Goal: Task Accomplishment & Management: Manage account settings

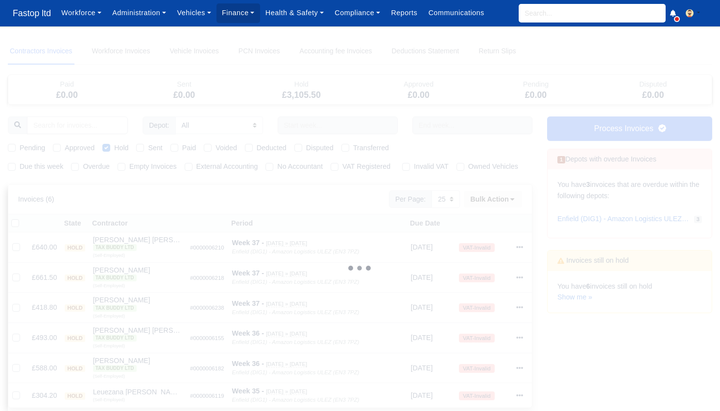
select select "25"
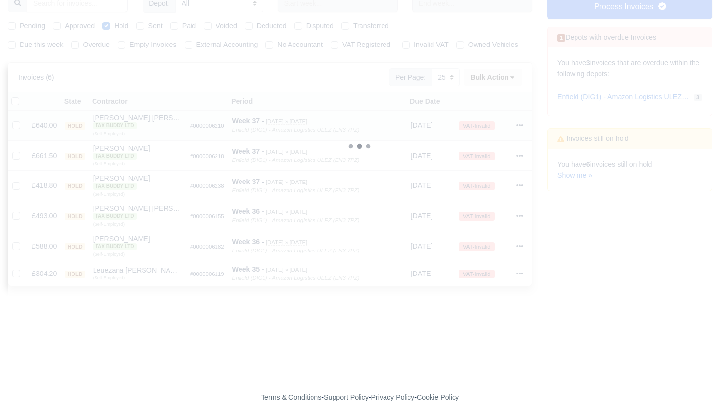
scroll to position [123, 1]
click at [520, 127] on icon at bounding box center [519, 123] width 7 height 7
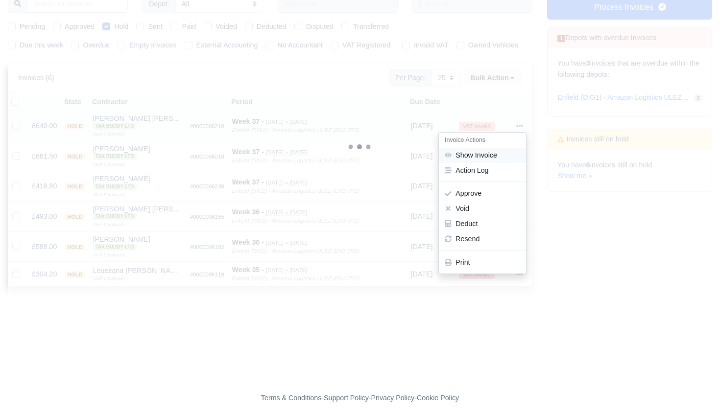
scroll to position [121, 0]
click at [497, 163] on link "Show Invoice" at bounding box center [482, 155] width 87 height 15
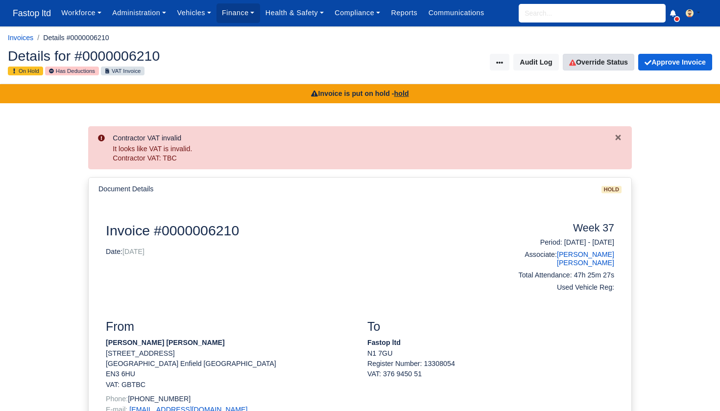
click at [611, 61] on link "Override Status" at bounding box center [598, 62] width 71 height 17
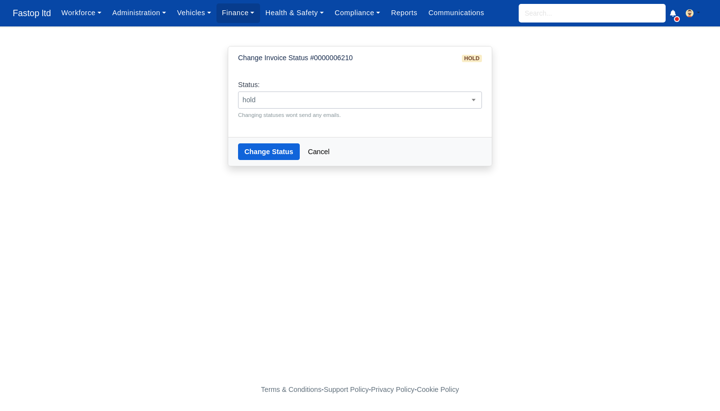
click at [291, 97] on span "hold" at bounding box center [359, 100] width 243 height 12
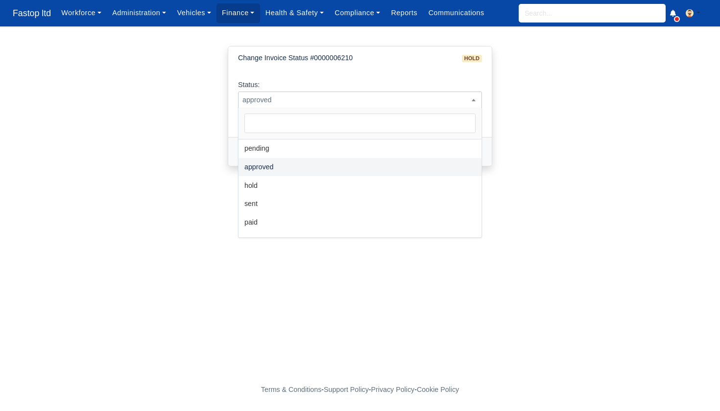
scroll to position [0, 0]
click at [296, 103] on span "approved" at bounding box center [359, 100] width 243 height 12
select select "sent"
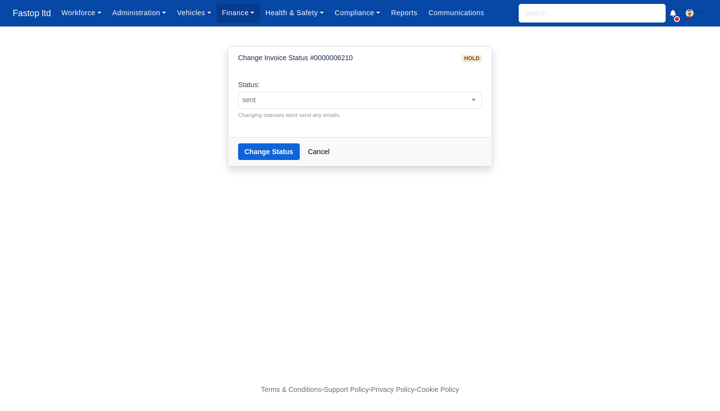
scroll to position [0, 0]
click at [274, 153] on button "Change Status" at bounding box center [269, 151] width 62 height 17
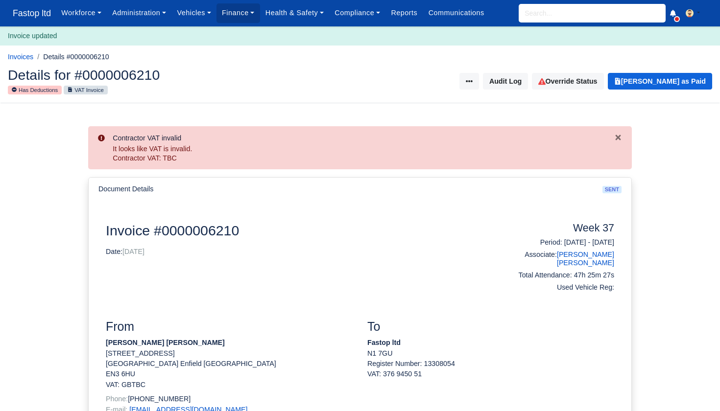
scroll to position [0, 0]
click at [564, 9] on input "search" at bounding box center [592, 13] width 147 height 19
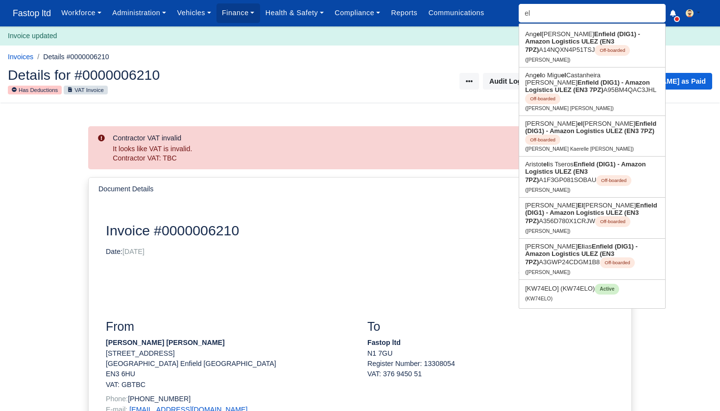
type input "e"
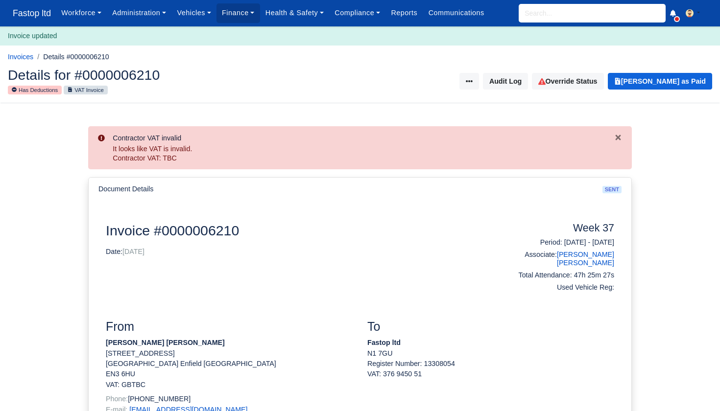
click at [361, 59] on ol "Invoices Details #0000006210" at bounding box center [360, 56] width 704 height 15
click at [241, 12] on link "Finance" at bounding box center [238, 12] width 44 height 19
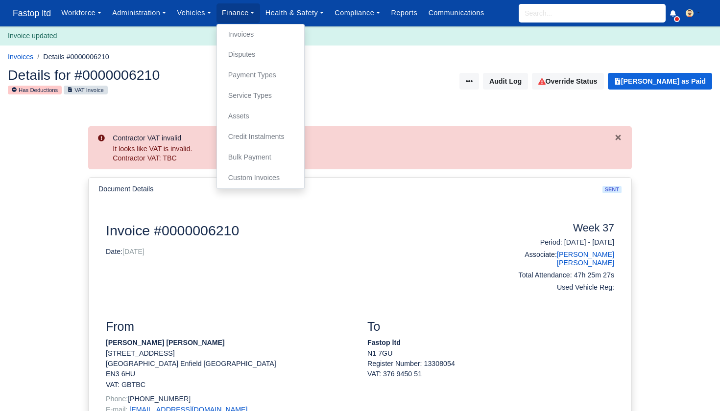
click at [251, 36] on link "Invoices" at bounding box center [260, 34] width 79 height 21
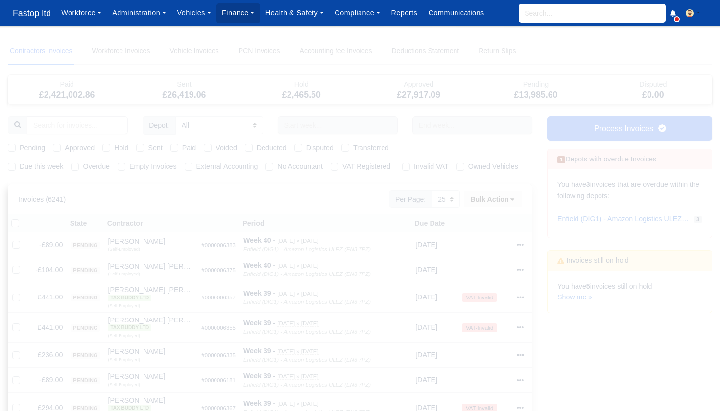
select select "25"
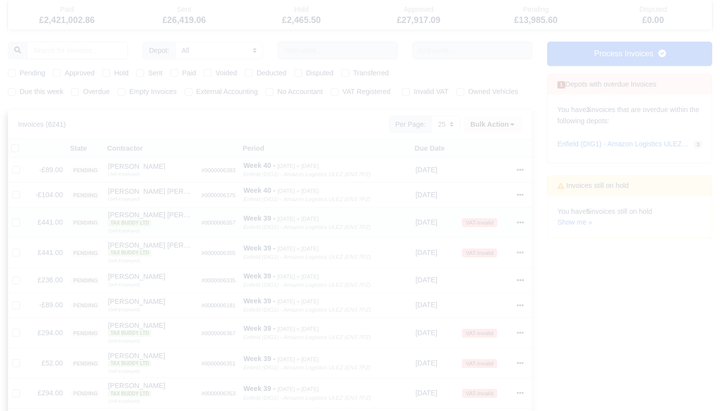
scroll to position [76, 0]
click at [582, 218] on link "Show me »" at bounding box center [574, 221] width 35 height 8
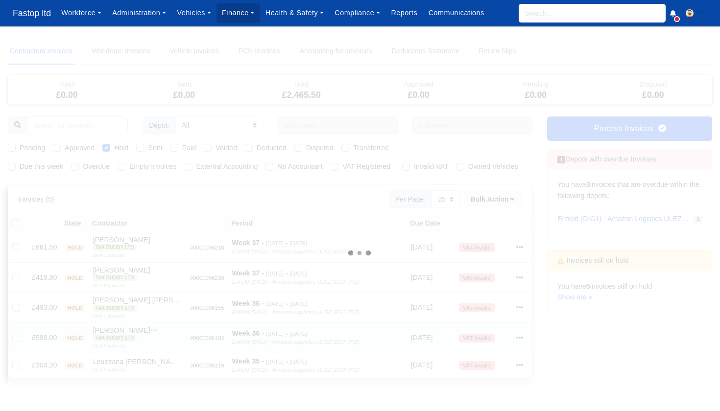
click at [523, 339] on icon at bounding box center [519, 338] width 7 height 2
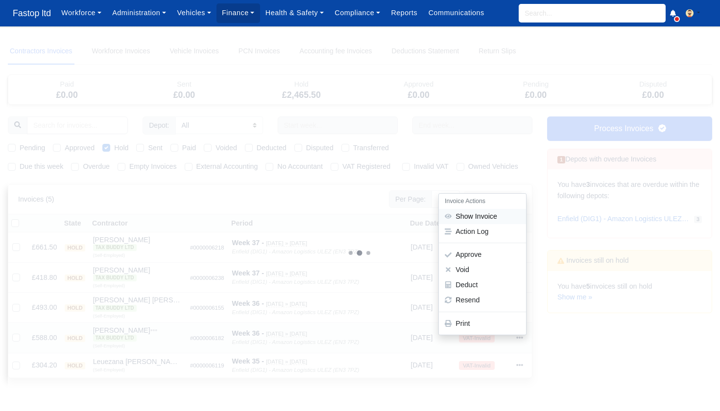
click at [484, 224] on link "Show Invoice" at bounding box center [482, 216] width 87 height 15
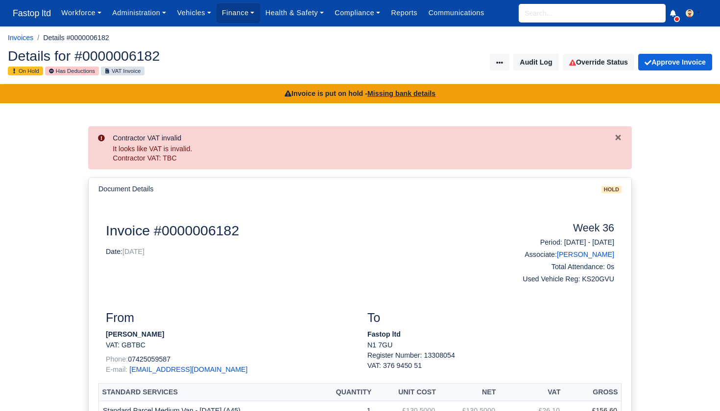
scroll to position [2, 0]
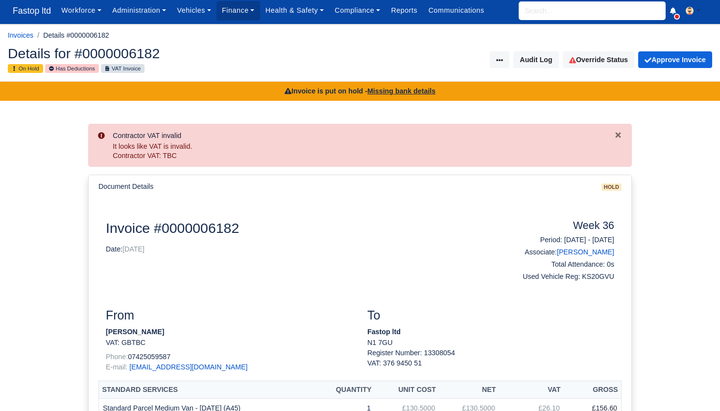
click at [560, 19] on input "search" at bounding box center [592, 10] width 147 height 19
type input "eli"
type input "elijah Fabian Carter"
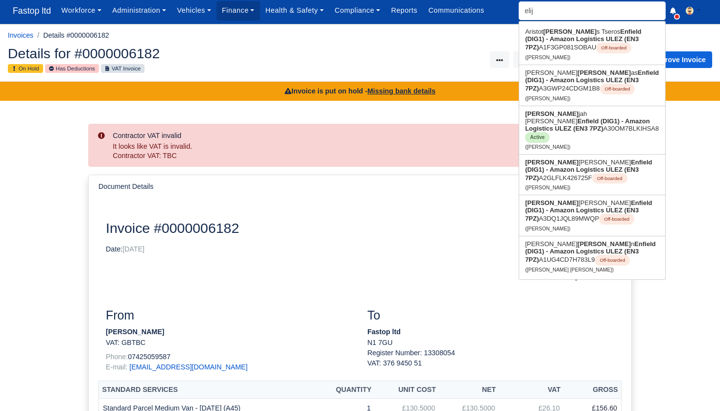
type input "elija"
type input "elijah Fabian Carter"
type input "elijah"
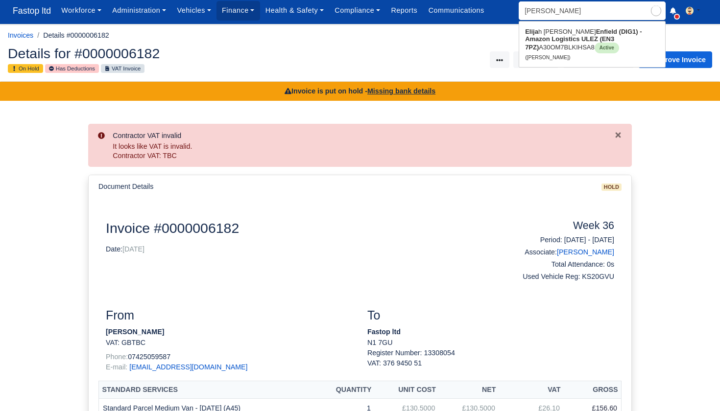
type input "elijah Fabian Carter"
type input "Elijah"
drag, startPoint x: 544, startPoint y: 27, endPoint x: 548, endPoint y: 40, distance: 13.2
click at [548, 40] on strong "Enfield (DIG1) - Amazon Logistics ULEZ (EN3 7PZ)" at bounding box center [588, 39] width 127 height 23
type input "[PERSON_NAME]"
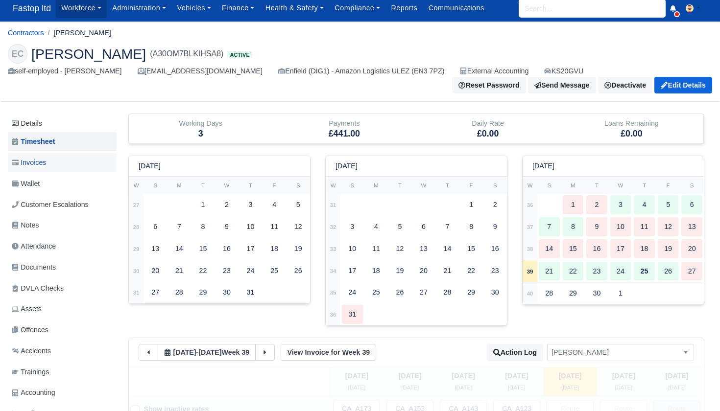
scroll to position [5, 0]
click at [42, 165] on span "Invoices" at bounding box center [29, 162] width 34 height 11
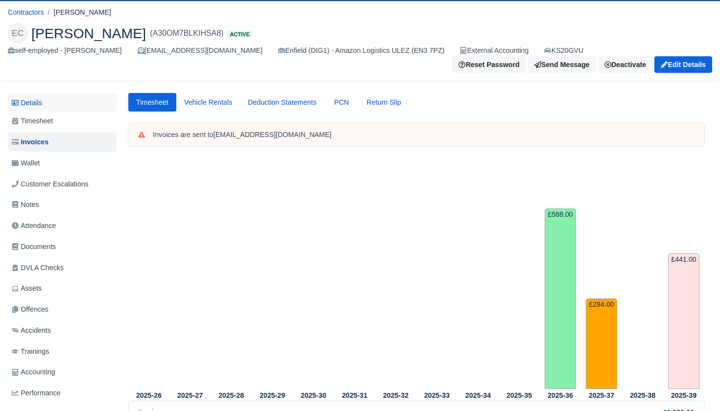
scroll to position [22, 0]
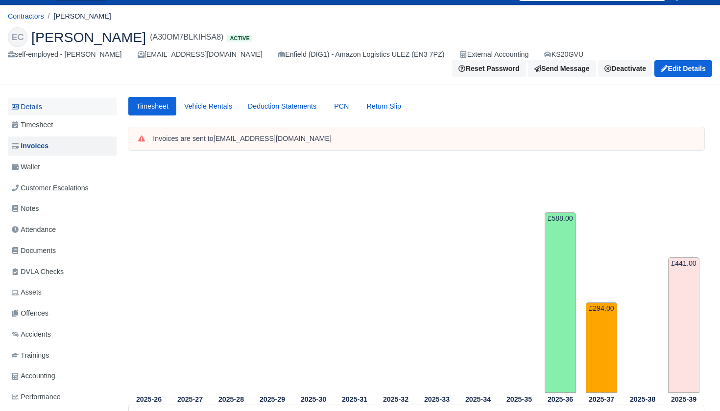
click at [43, 111] on link "Details" at bounding box center [62, 107] width 109 height 18
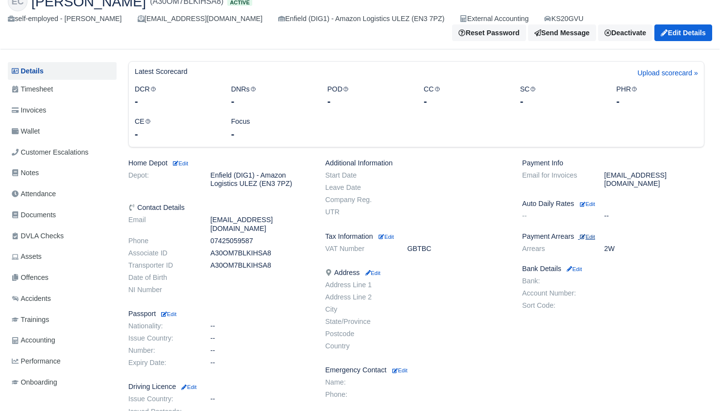
scroll to position [58, 0]
click at [591, 233] on small "Edit" at bounding box center [587, 236] width 15 height 6
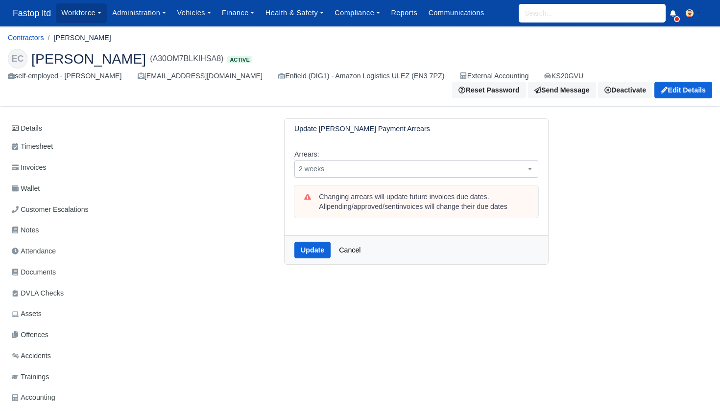
click at [380, 171] on span "2 weeks" at bounding box center [416, 169] width 243 height 12
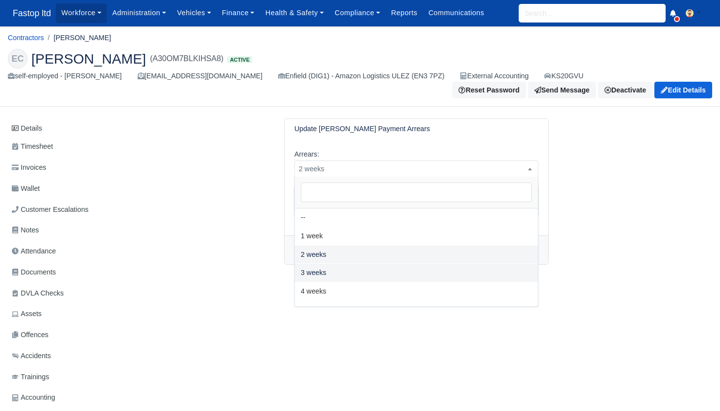
select select "3W"
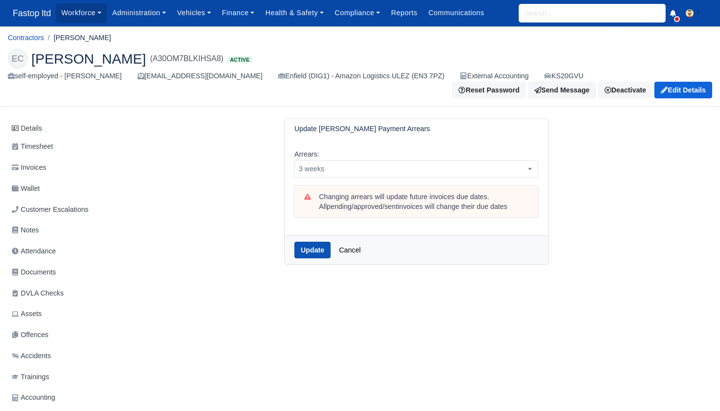
click at [317, 245] on button "Update" at bounding box center [312, 250] width 36 height 17
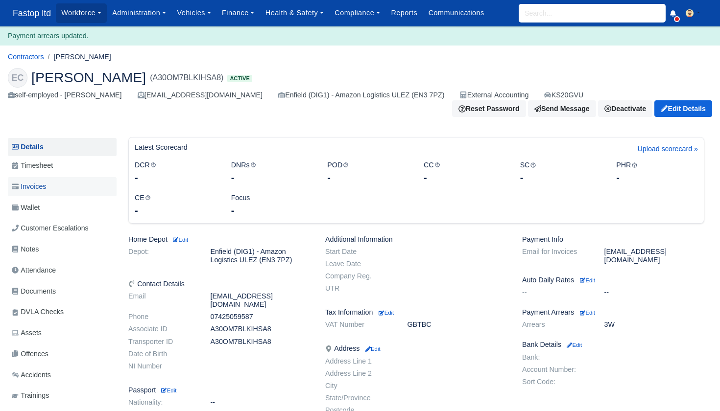
click at [41, 186] on span "Invoices" at bounding box center [29, 186] width 34 height 11
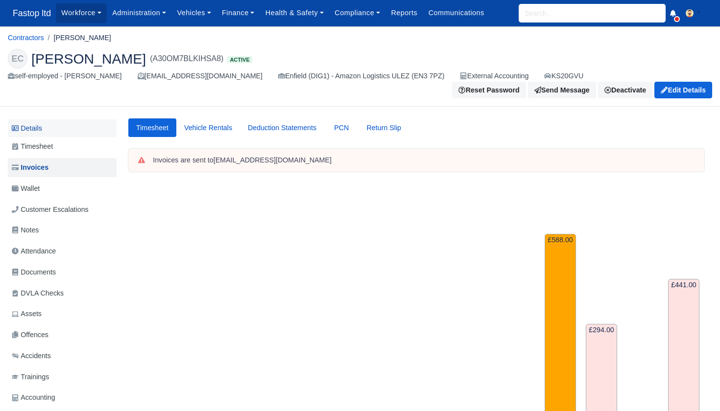
scroll to position [0, 0]
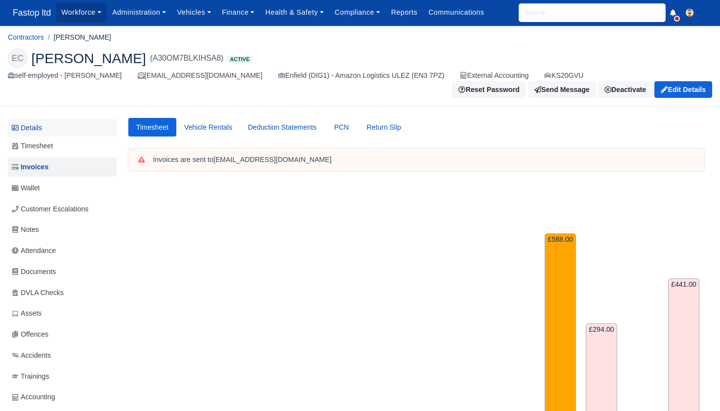
click at [36, 133] on link "Details" at bounding box center [62, 128] width 109 height 18
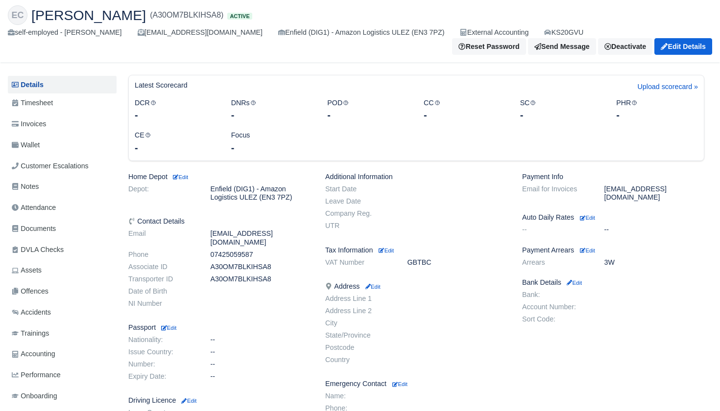
scroll to position [45, 0]
click at [46, 121] on span "Invoices" at bounding box center [29, 123] width 34 height 11
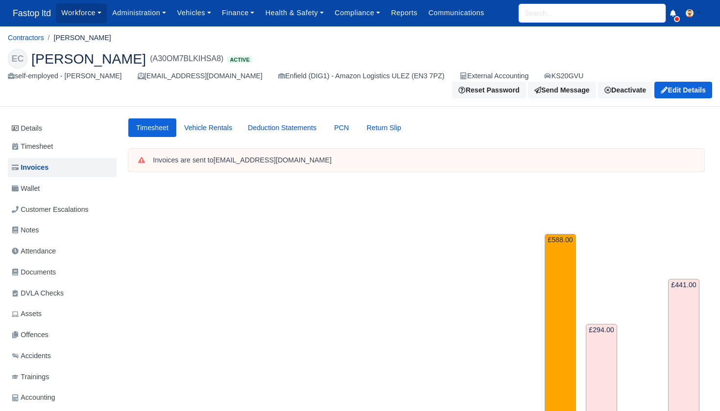
click at [532, 16] on input "search" at bounding box center [592, 13] width 147 height 19
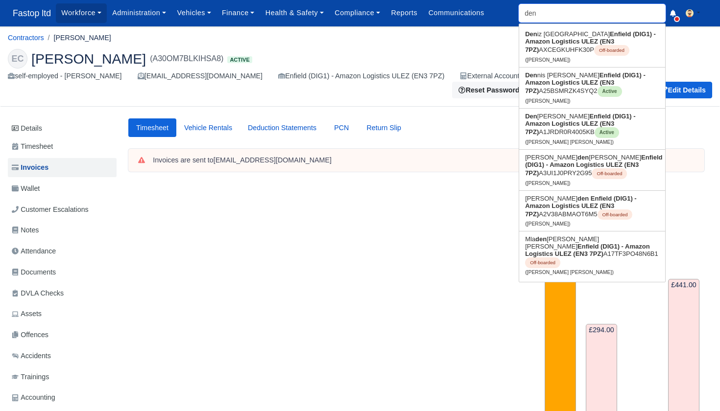
type input "denz"
type input "denzil"
type input "denzil Nana Sarpong"
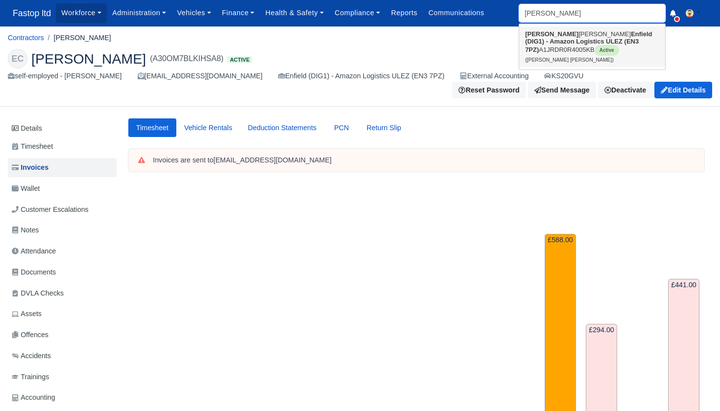
type input "Denzil"
drag, startPoint x: 534, startPoint y: 33, endPoint x: 506, endPoint y: 67, distance: 43.4
click at [540, 39] on strong "Enfield (DIG1) - Amazon Logistics ULEZ (EN3 7PZ)" at bounding box center [588, 41] width 127 height 23
type input "[PERSON_NAME] [PERSON_NAME]"
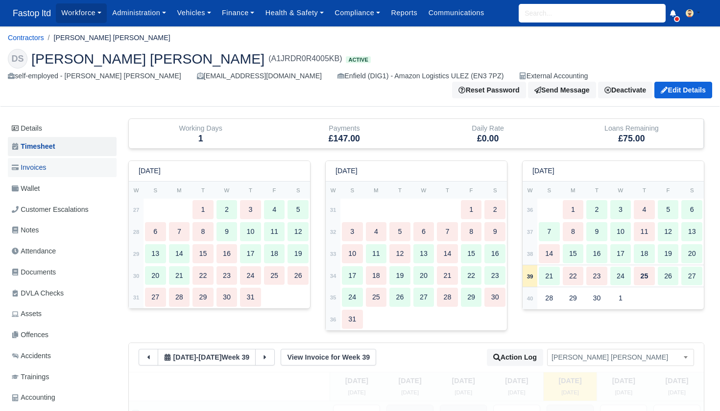
click at [47, 167] on link "Invoices" at bounding box center [62, 167] width 109 height 19
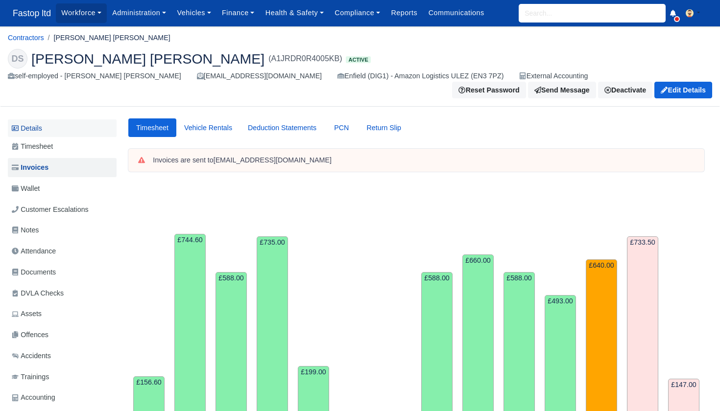
click at [35, 119] on link "Details" at bounding box center [62, 128] width 109 height 18
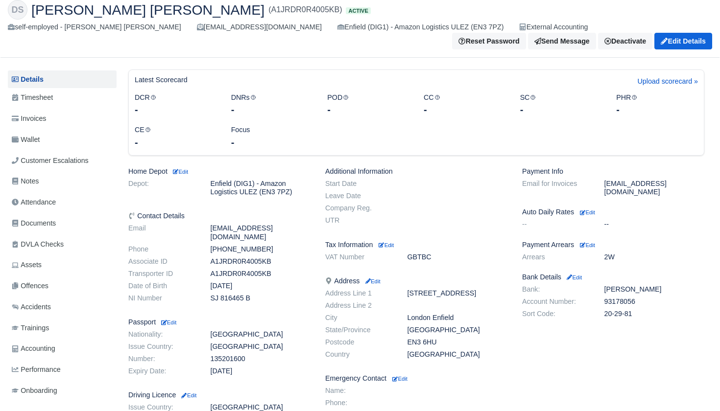
scroll to position [83, 0]
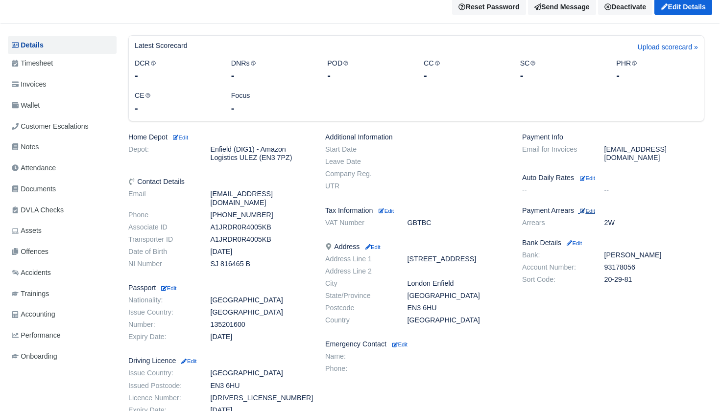
click at [595, 208] on small "Edit" at bounding box center [587, 211] width 15 height 6
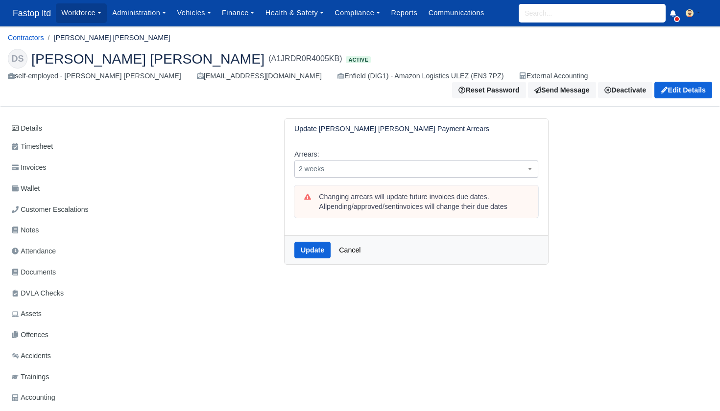
drag, startPoint x: 389, startPoint y: 163, endPoint x: 375, endPoint y: 168, distance: 15.2
click at [389, 163] on span "2 weeks" at bounding box center [416, 169] width 243 height 12
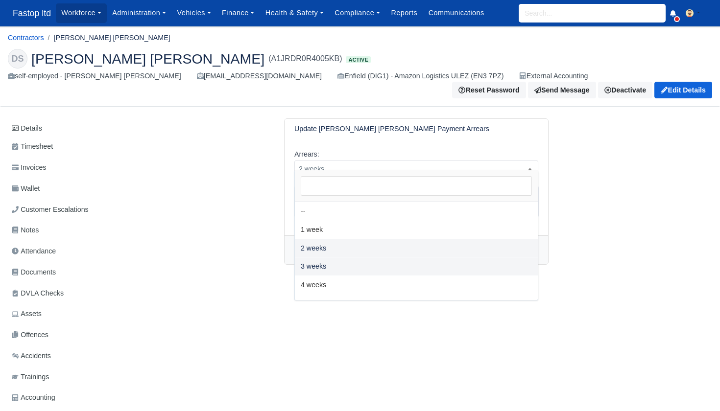
select select "3W"
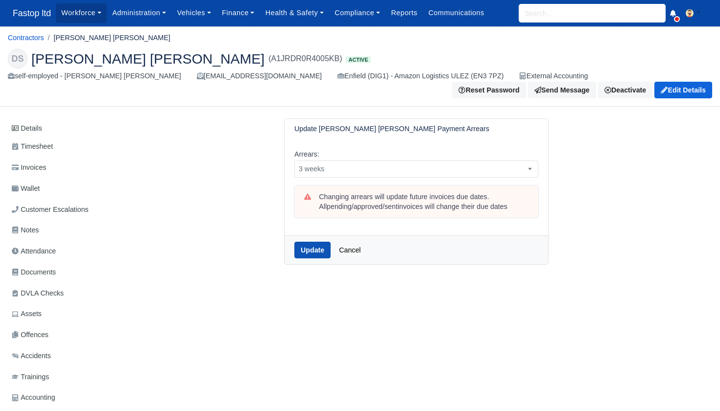
click at [318, 245] on button "Update" at bounding box center [312, 250] width 36 height 17
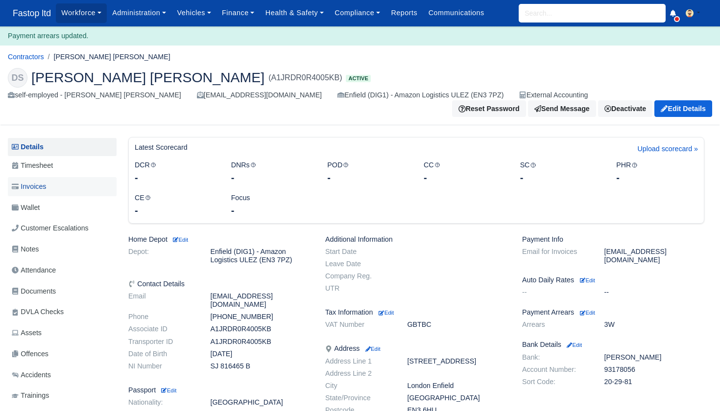
click at [44, 181] on span "Invoices" at bounding box center [29, 186] width 34 height 11
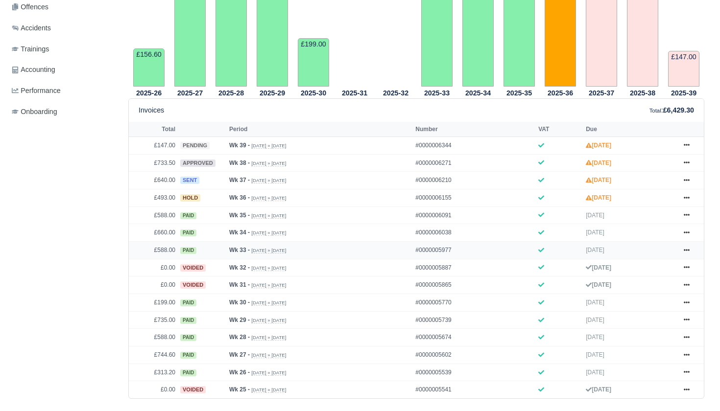
scroll to position [317, 0]
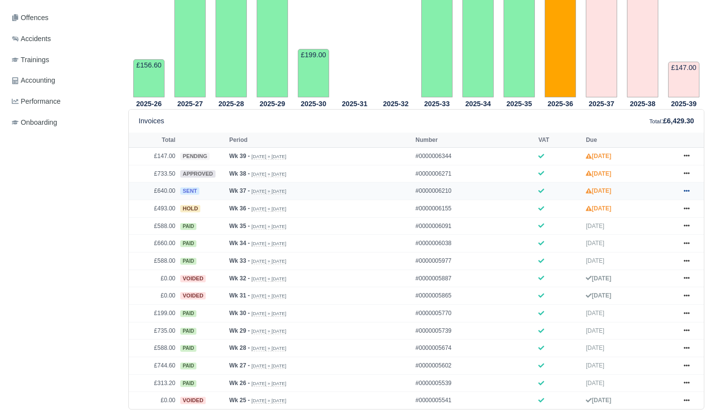
click at [690, 197] on link at bounding box center [686, 191] width 15 height 12
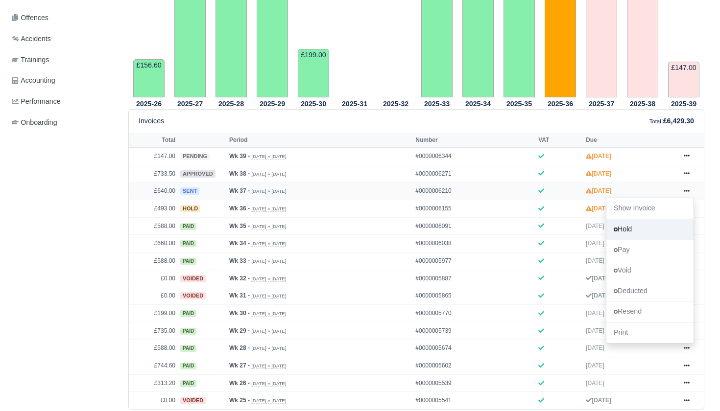
click at [645, 238] on link "Hold" at bounding box center [649, 229] width 87 height 21
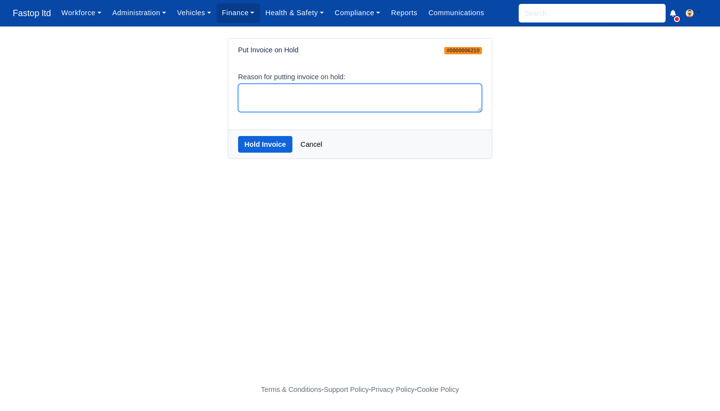
click at [403, 106] on textarea "Reason for putting invoice on hold:" at bounding box center [360, 98] width 244 height 29
type textarea "h"
click at [323, 143] on link "Cancel" at bounding box center [311, 144] width 34 height 17
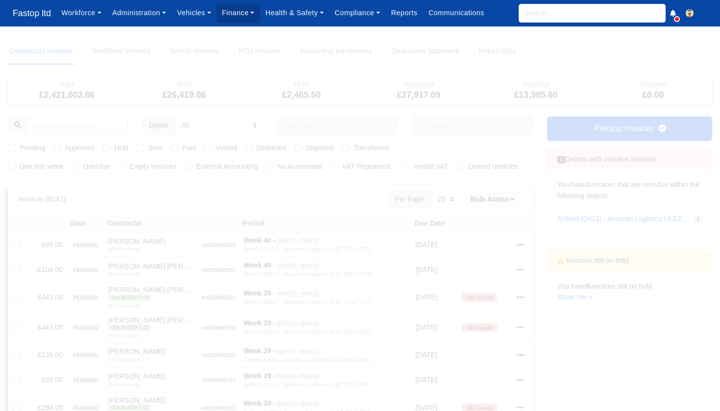
select select "25"
click at [530, 10] on input "search" at bounding box center [592, 13] width 147 height 19
click at [582, 21] on input "search" at bounding box center [592, 13] width 147 height 19
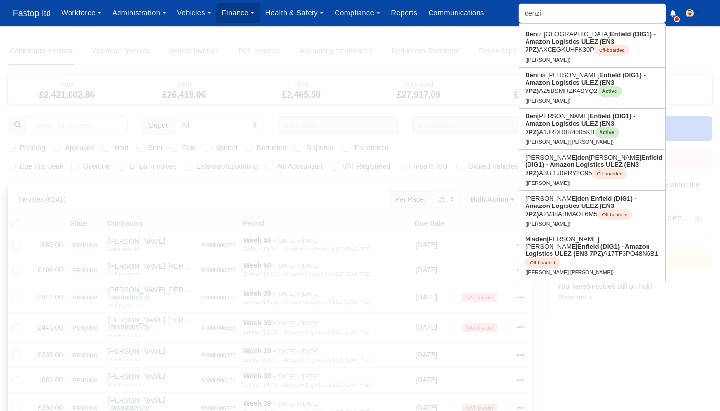
type input "denzil"
type input "denzil Nana Sarpong"
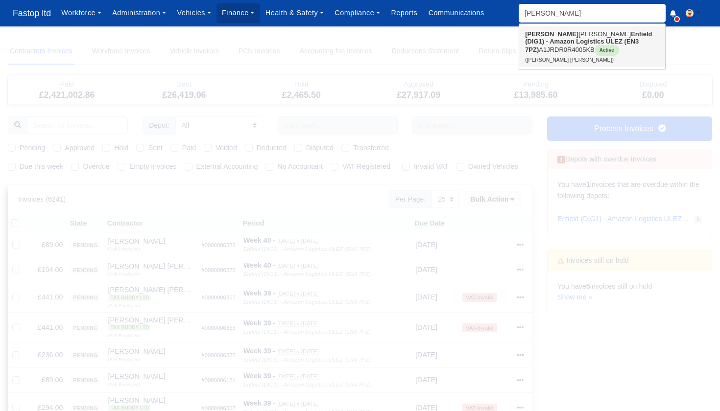
drag, startPoint x: 554, startPoint y: 40, endPoint x: 553, endPoint y: 48, distance: 8.5
click at [554, 40] on strong "Enfield (DIG1) - Amazon Logistics ULEZ (EN3 7PZ)" at bounding box center [588, 41] width 127 height 23
type input "[PERSON_NAME] [PERSON_NAME]"
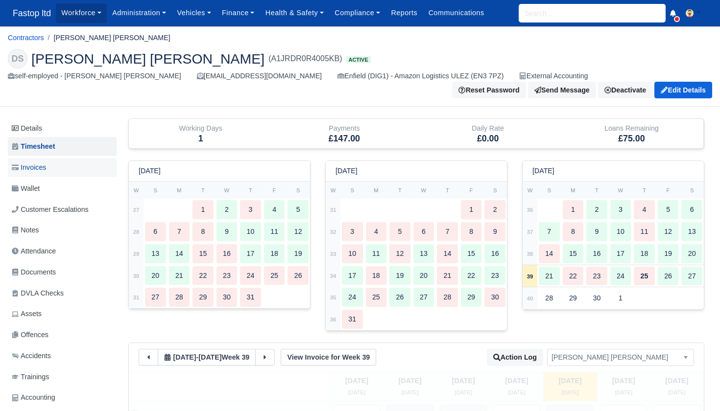
scroll to position [1, 0]
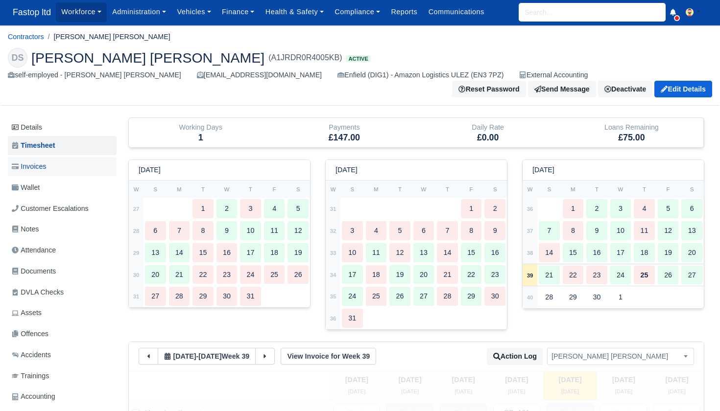
click at [41, 161] on span "Invoices" at bounding box center [29, 166] width 34 height 11
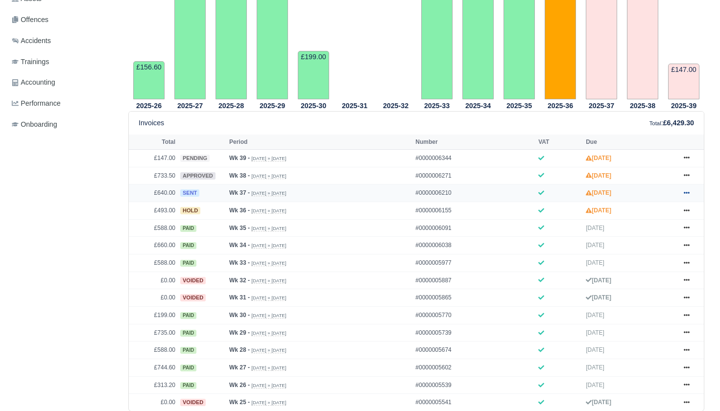
scroll to position [315, 0]
click at [686, 194] on icon at bounding box center [687, 193] width 6 height 2
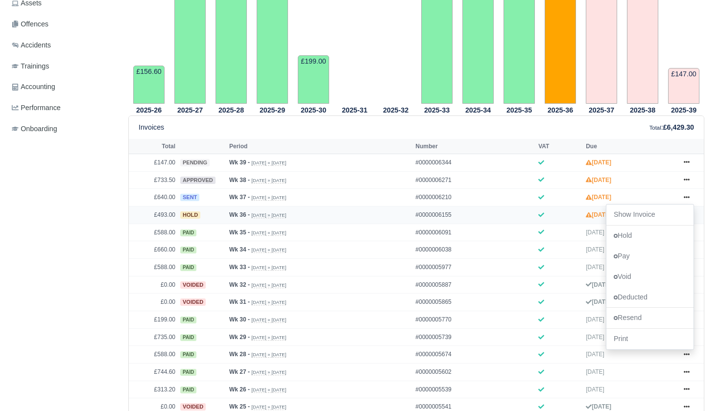
scroll to position [313, 0]
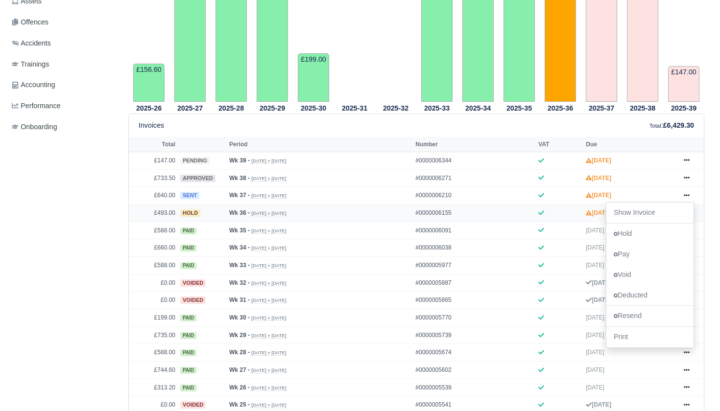
click at [642, 223] on link "Show Invoice" at bounding box center [649, 213] width 87 height 21
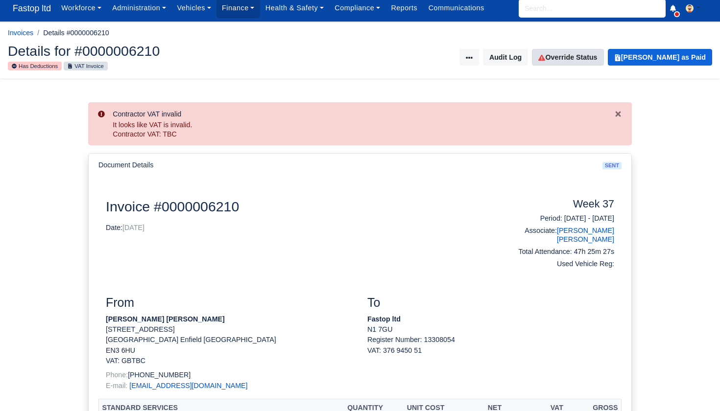
scroll to position [5, 0]
click at [587, 53] on link "Override Status" at bounding box center [567, 56] width 71 height 17
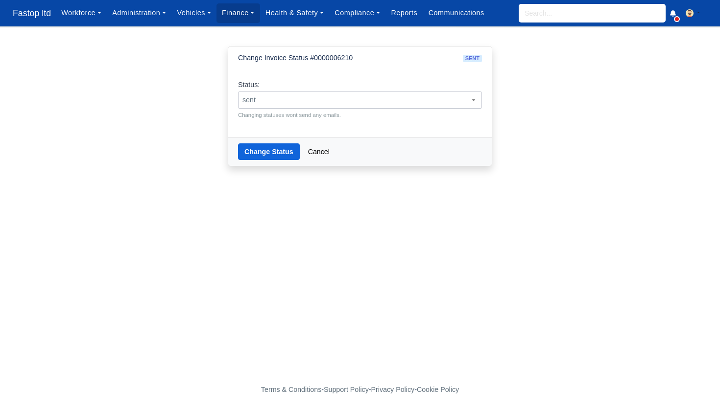
scroll to position [0, 0]
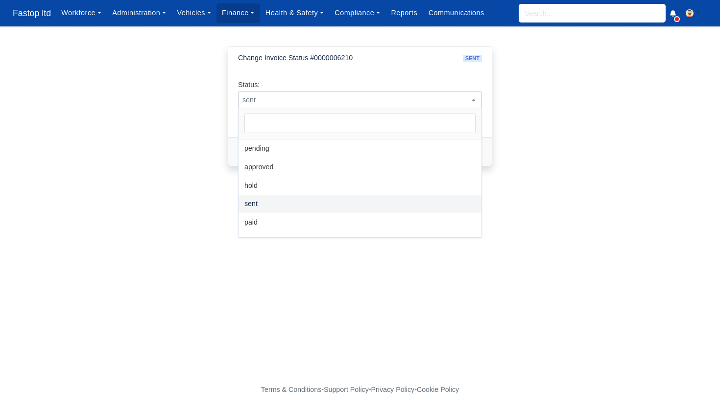
click at [433, 97] on span "sent" at bounding box center [359, 100] width 243 height 12
select select "approved"
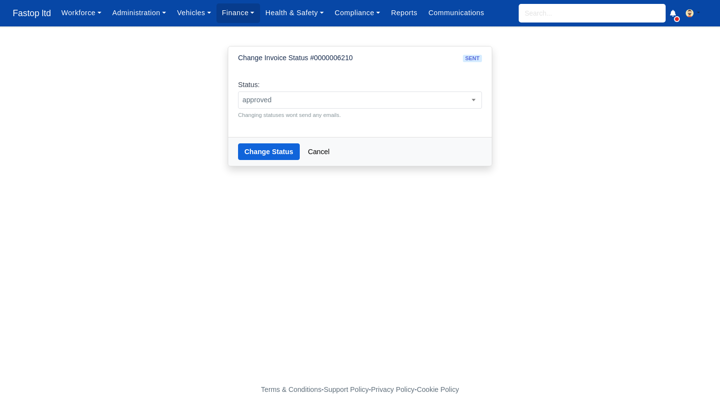
scroll to position [0, 0]
click at [268, 152] on button "Change Status" at bounding box center [269, 151] width 62 height 17
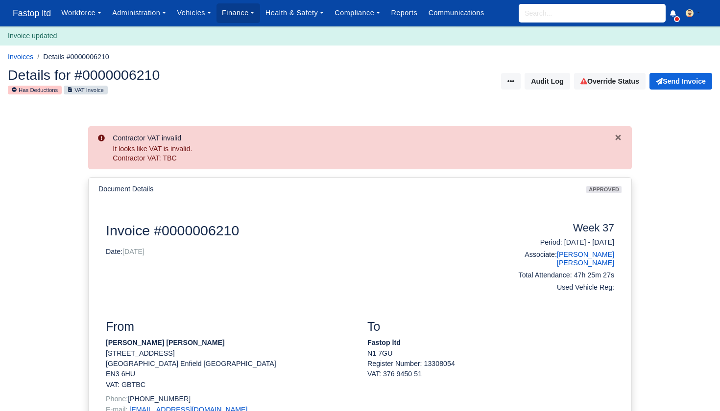
click at [548, 17] on input "search" at bounding box center [592, 13] width 147 height 19
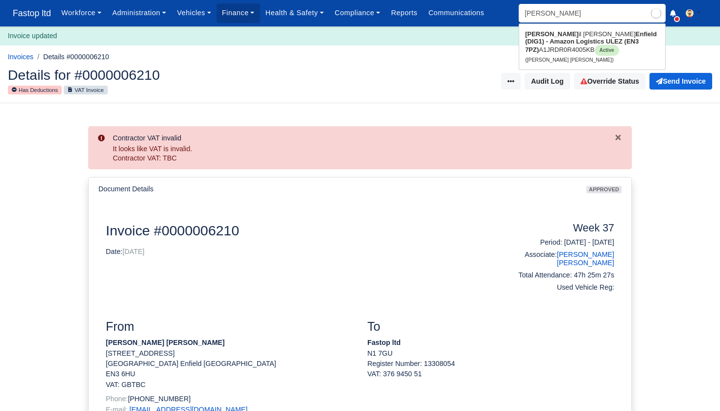
type input "denzi"
type input "[PERSON_NAME] [PERSON_NAME]"
type input "[PERSON_NAME]"
type input "[PERSON_NAME] [PERSON_NAME]"
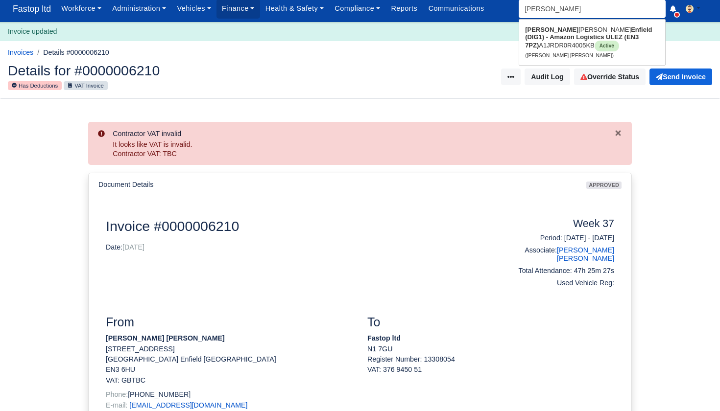
scroll to position [8, 0]
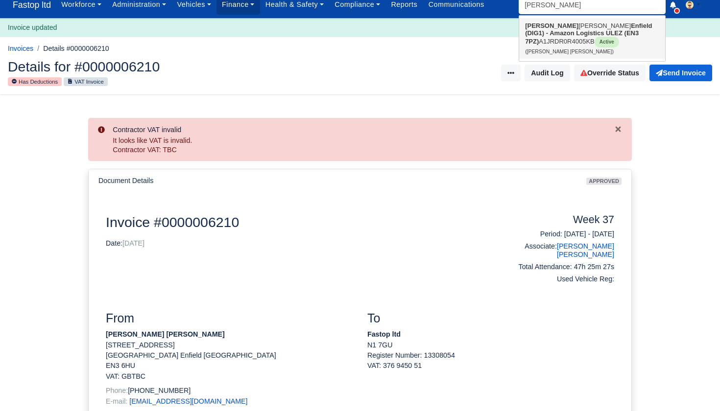
click at [567, 31] on strong "Enfield (DIG1) - Amazon Logistics ULEZ (EN3 7PZ)" at bounding box center [588, 33] width 127 height 23
type input "[PERSON_NAME] [PERSON_NAME]"
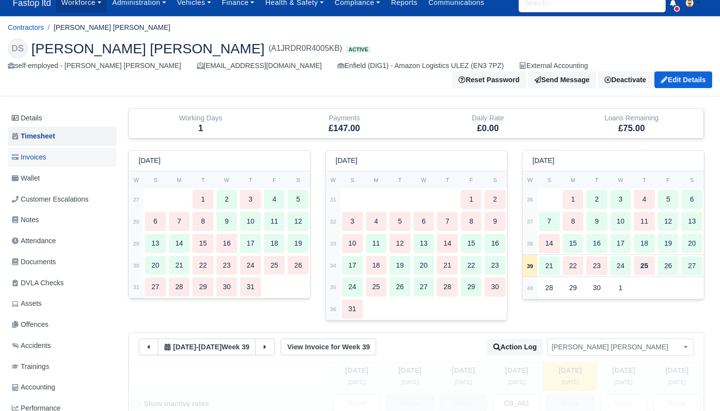
scroll to position [10, 0]
click at [46, 152] on span "Invoices" at bounding box center [29, 157] width 34 height 11
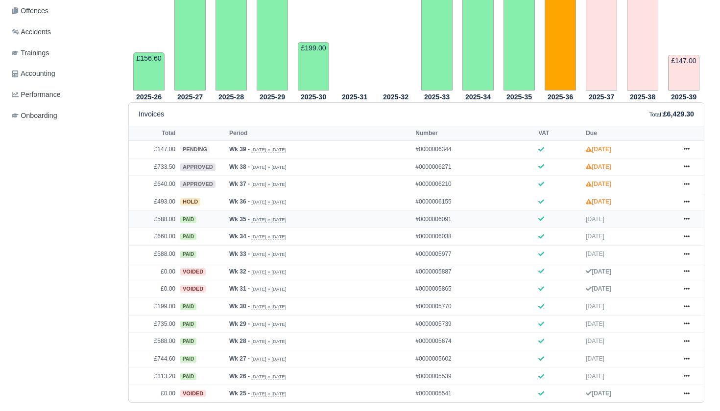
scroll to position [324, 0]
click at [687, 205] on icon at bounding box center [687, 202] width 6 height 6
click at [649, 251] on link "Approve" at bounding box center [649, 240] width 87 height 21
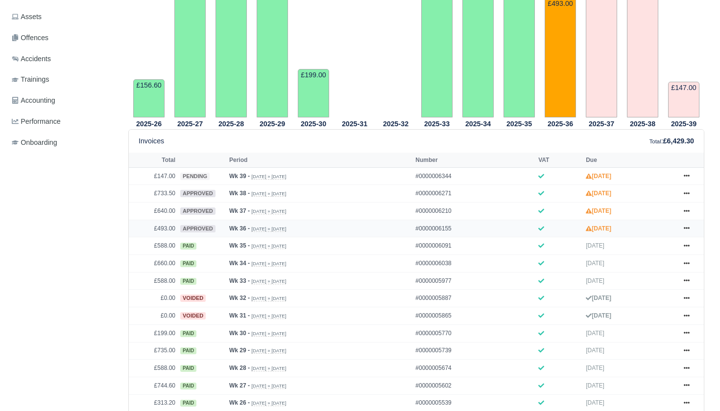
scroll to position [326, 0]
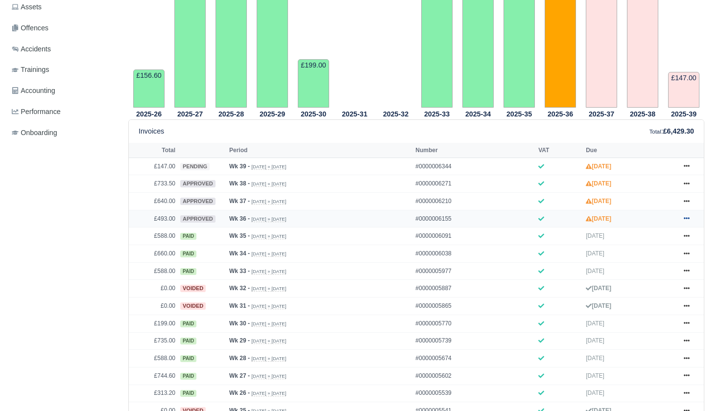
click at [684, 221] on icon at bounding box center [687, 218] width 6 height 6
click at [646, 265] on link "Send" at bounding box center [649, 257] width 87 height 21
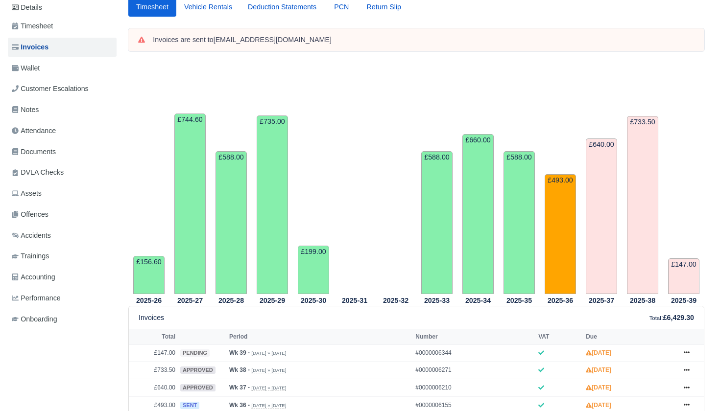
scroll to position [116, 0]
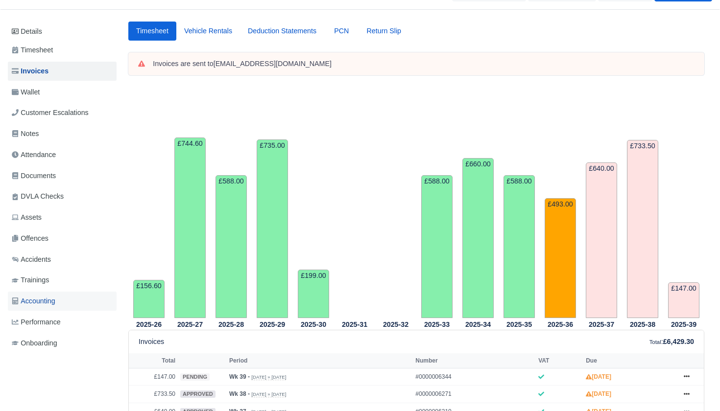
click at [44, 296] on span "Accounting" at bounding box center [34, 301] width 44 height 11
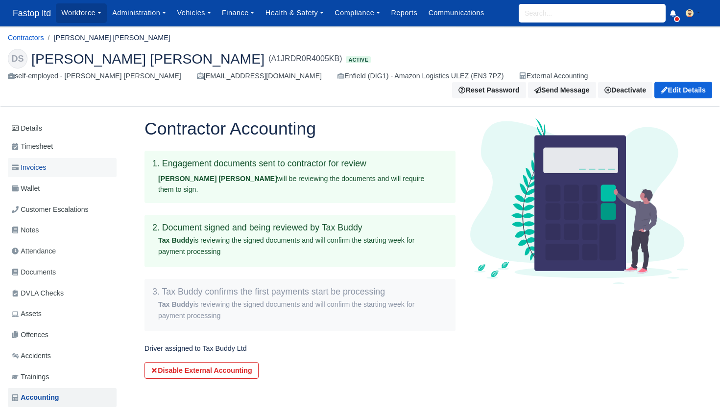
click at [40, 162] on span "Invoices" at bounding box center [29, 167] width 34 height 11
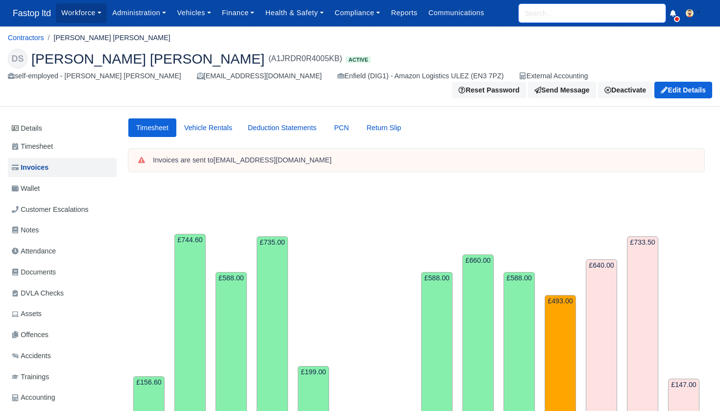
click at [572, 9] on input "search" at bounding box center [592, 13] width 147 height 19
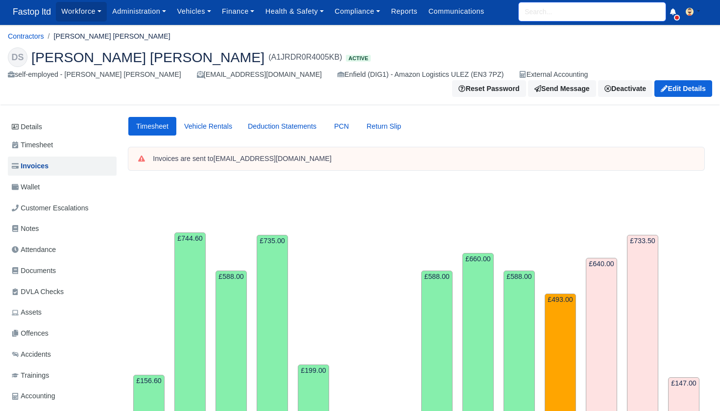
scroll to position [1, 0]
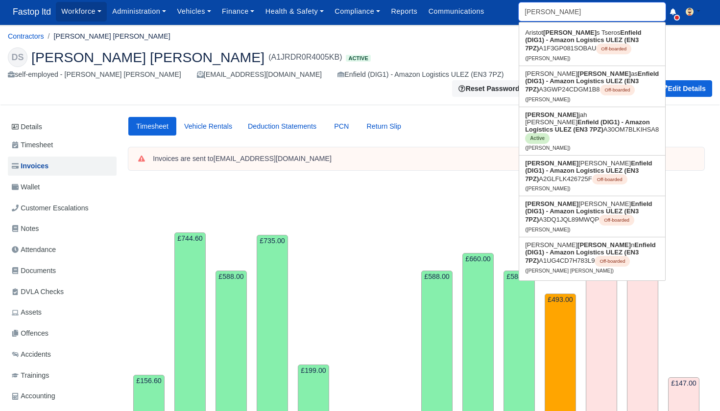
type input "Eli"
drag, startPoint x: 572, startPoint y: 10, endPoint x: 553, endPoint y: 127, distance: 119.1
click at [553, 127] on strong "Enfield (DIG1) - Amazon Logistics ULEZ (EN3 7PZ)" at bounding box center [587, 125] width 125 height 15
type input "[PERSON_NAME]"
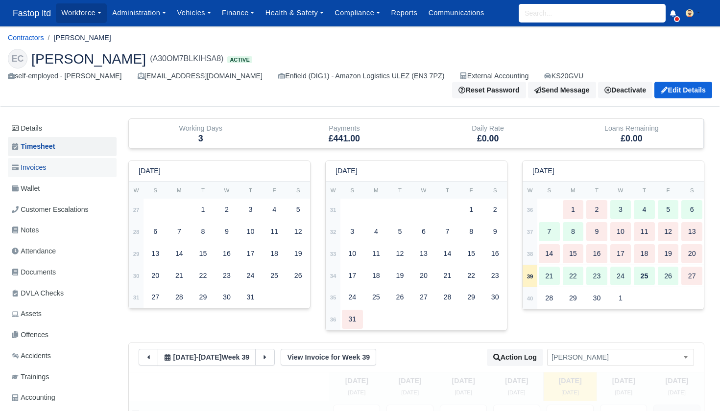
click at [39, 166] on span "Invoices" at bounding box center [29, 167] width 34 height 11
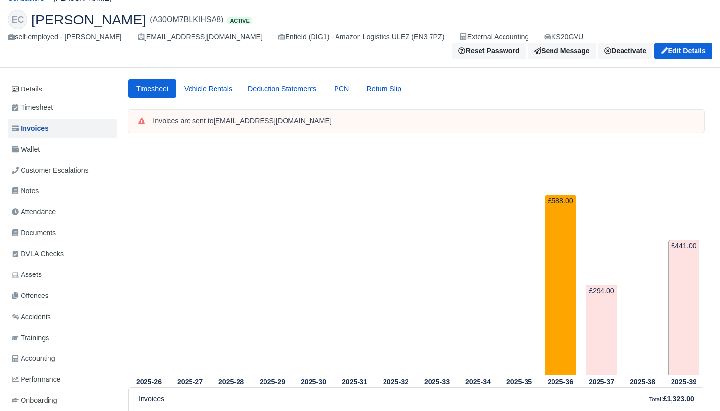
scroll to position [37, 0]
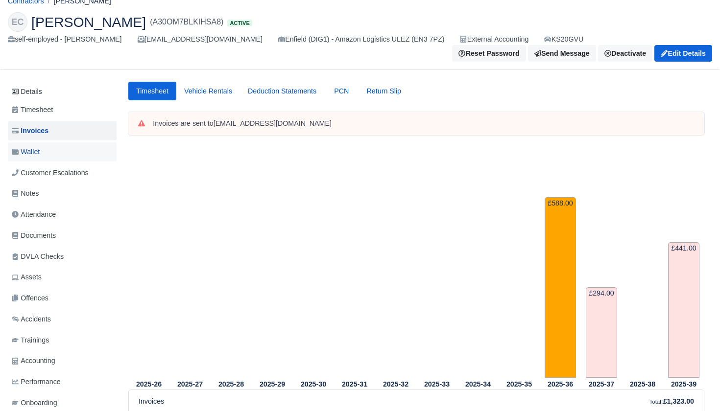
click at [35, 154] on span "Wallet" at bounding box center [26, 151] width 28 height 11
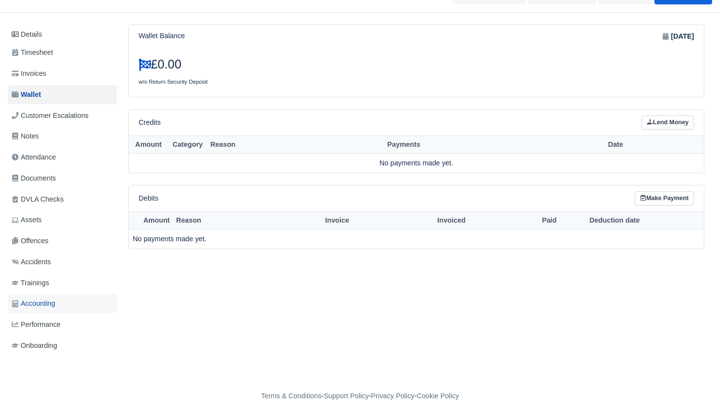
scroll to position [94, 0]
click at [43, 302] on span "Accounting" at bounding box center [34, 304] width 44 height 11
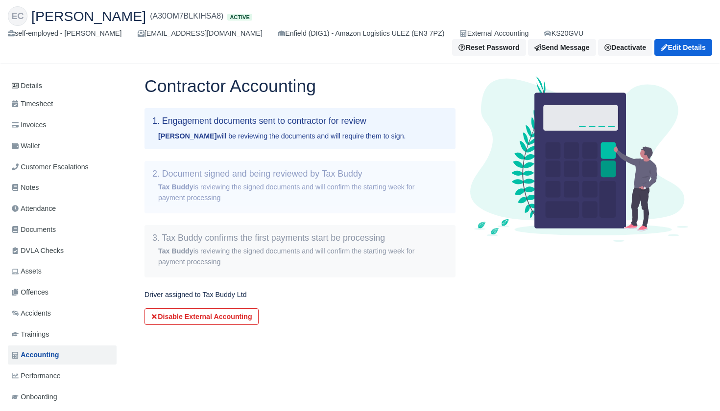
scroll to position [46, 0]
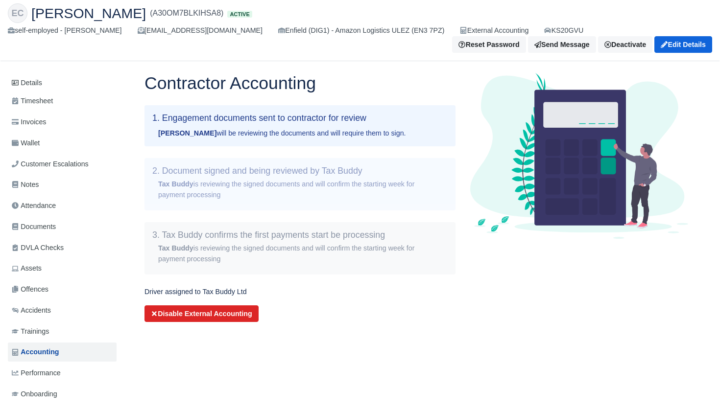
click at [163, 310] on button "Disable External Accounting" at bounding box center [201, 314] width 114 height 17
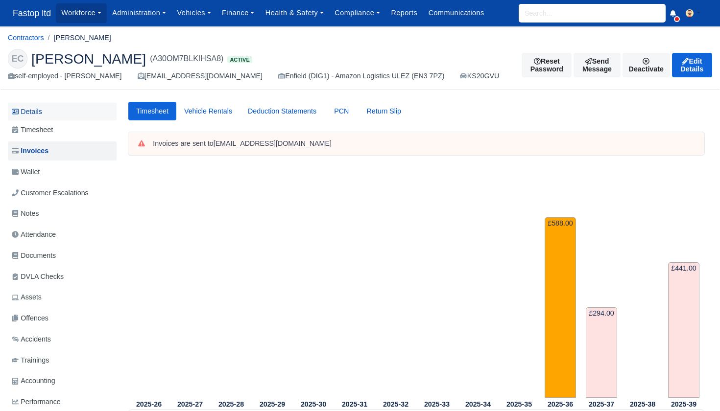
click at [39, 114] on link "Details" at bounding box center [62, 112] width 109 height 18
click at [43, 110] on link "Details" at bounding box center [62, 112] width 109 height 18
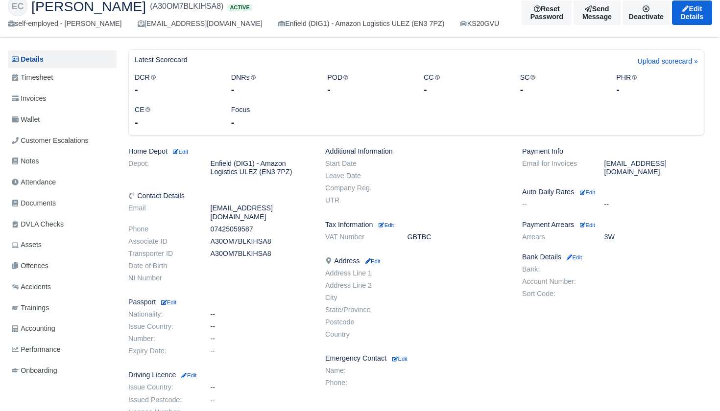
scroll to position [53, 0]
click at [394, 221] on small "Edit" at bounding box center [385, 224] width 15 height 6
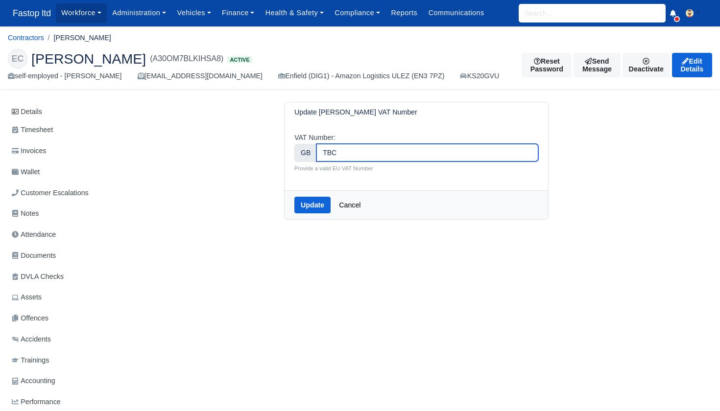
drag, startPoint x: 362, startPoint y: 155, endPoint x: 318, endPoint y: 154, distance: 44.6
click at [318, 154] on input "TBC" at bounding box center [427, 153] width 222 height 18
click at [303, 207] on button "Update" at bounding box center [312, 205] width 36 height 17
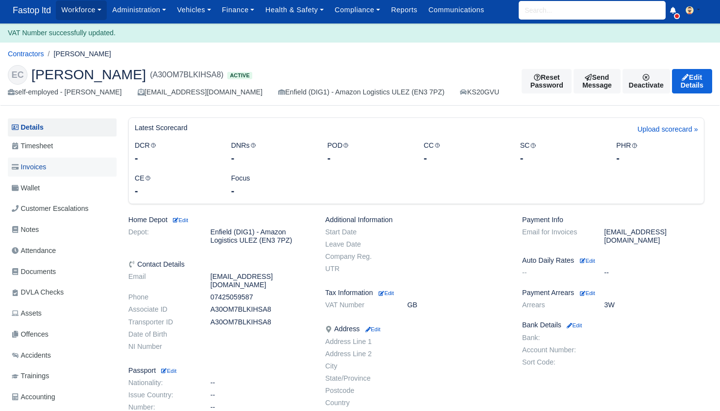
scroll to position [4, 0]
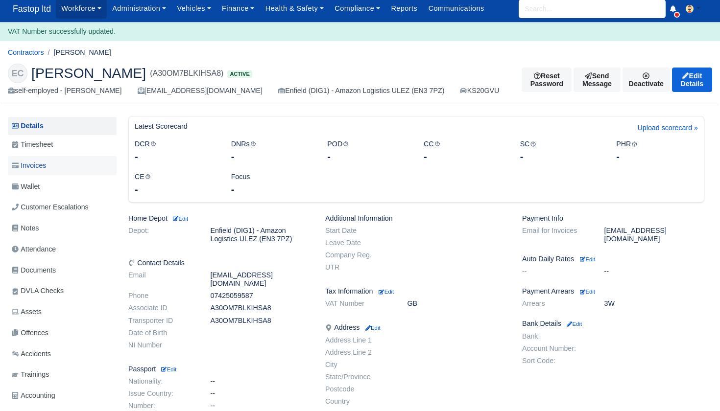
click at [42, 168] on span "Invoices" at bounding box center [29, 165] width 34 height 11
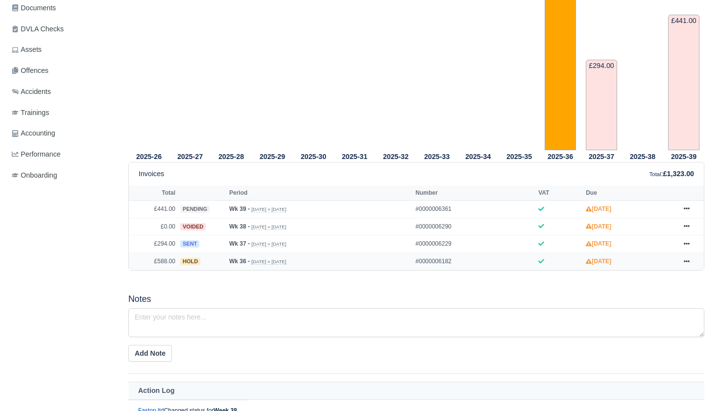
scroll to position [270, 0]
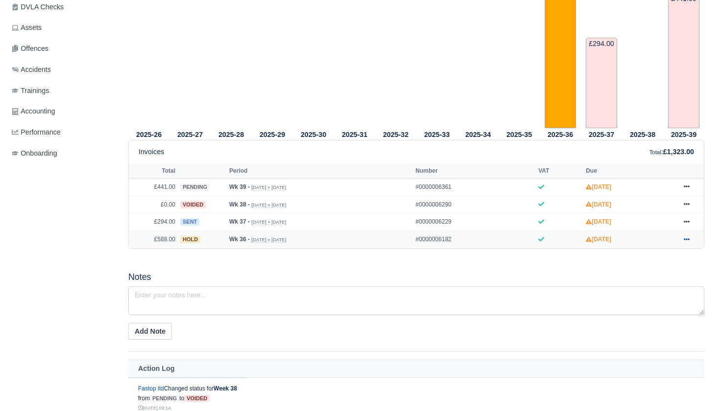
click at [687, 242] on icon at bounding box center [687, 239] width 6 height 6
click at [649, 288] on link "Approve" at bounding box center [649, 278] width 87 height 21
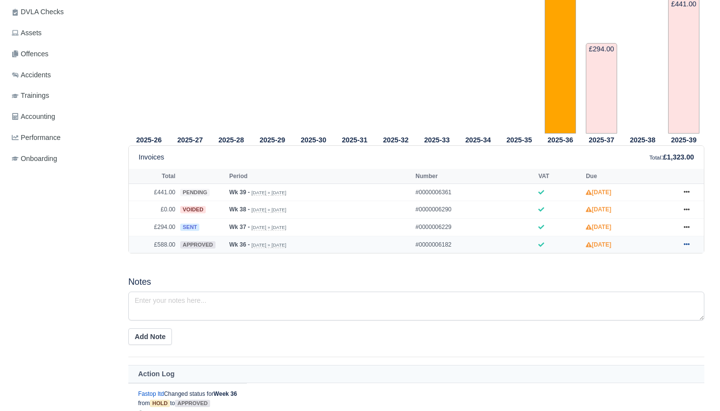
click at [688, 247] on icon at bounding box center [687, 244] width 6 height 6
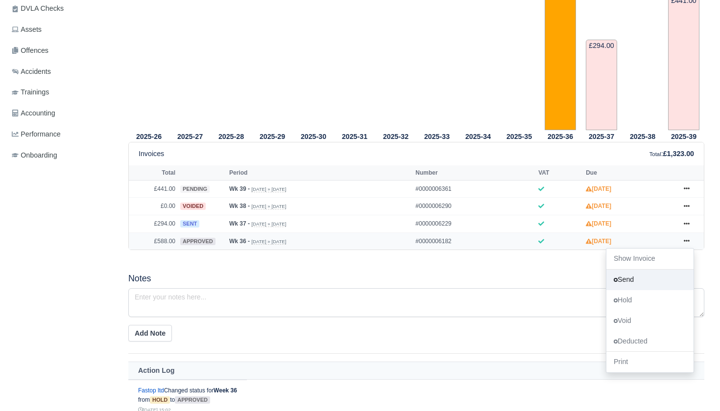
scroll to position [289, 0]
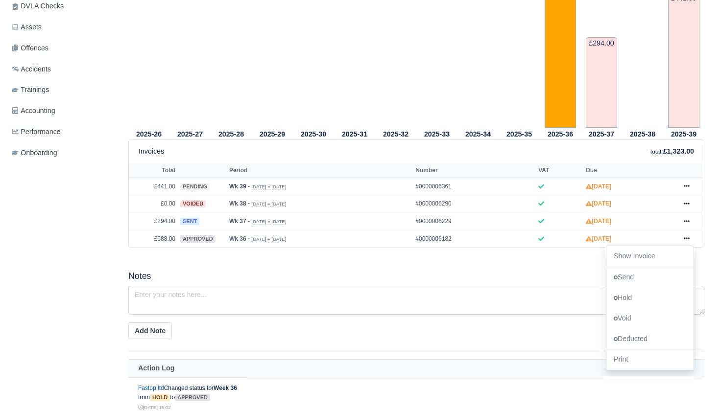
click at [650, 288] on link "Send" at bounding box center [649, 277] width 87 height 21
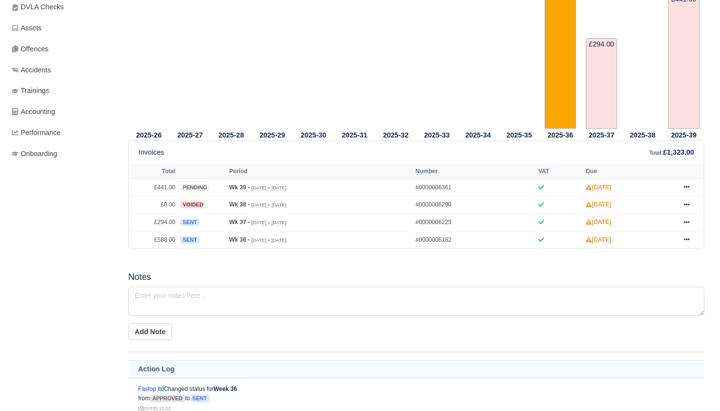
scroll to position [281, 0]
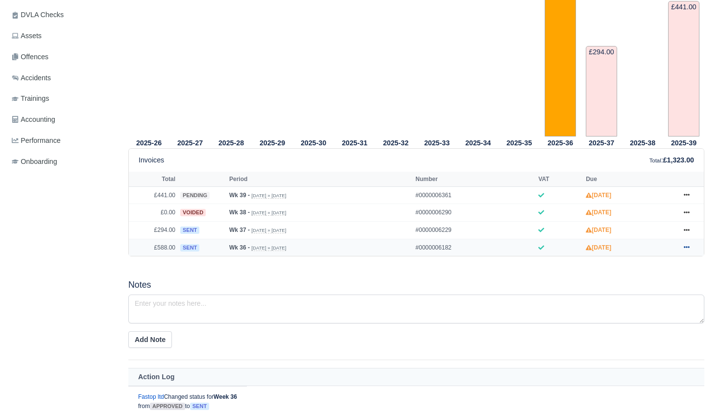
click at [686, 249] on icon at bounding box center [687, 248] width 6 height 2
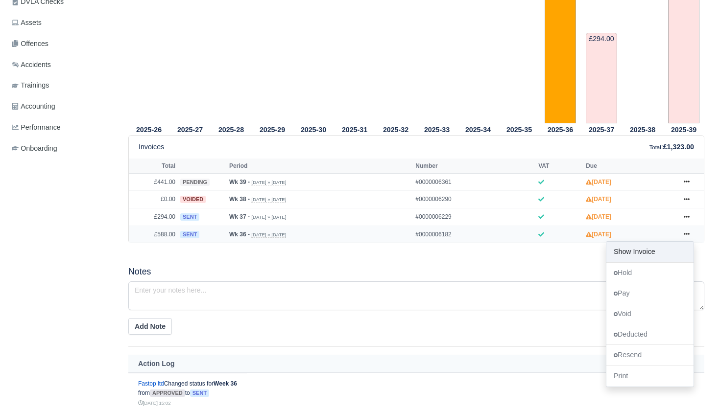
scroll to position [295, 0]
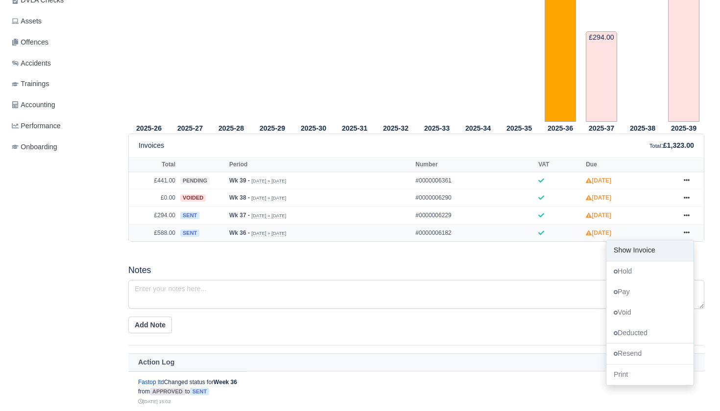
click at [658, 261] on link "Show Invoice" at bounding box center [649, 250] width 87 height 21
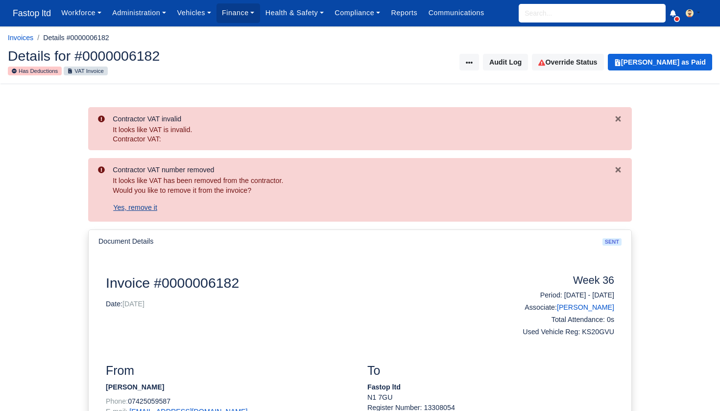
click at [138, 205] on button "Yes, remove it" at bounding box center [135, 207] width 45 height 17
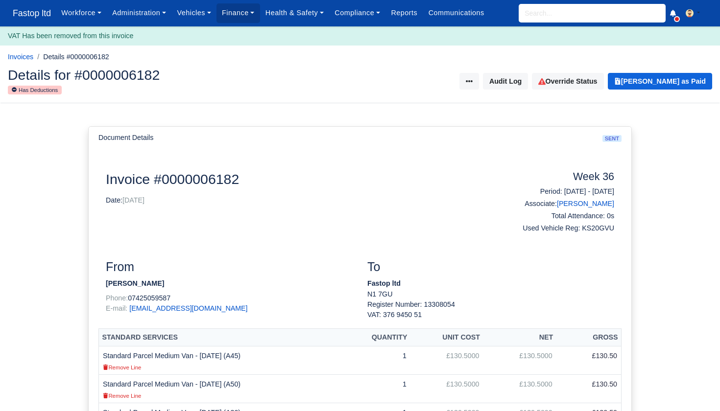
click at [531, 11] on input "search" at bounding box center [592, 13] width 147 height 19
type input "elij"
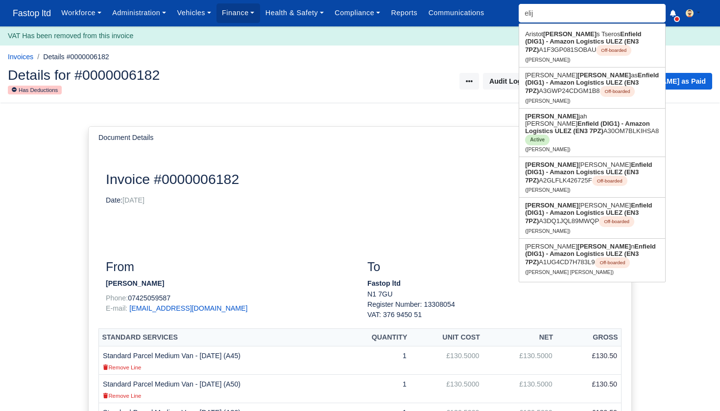
type input "elijah Fabian Carter"
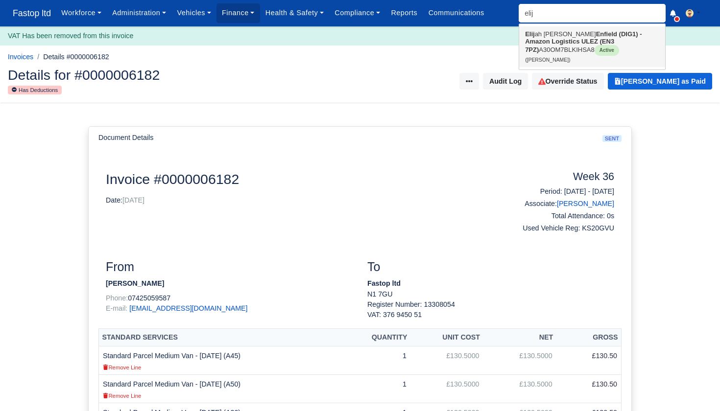
type input "elif"
drag, startPoint x: 530, startPoint y: 29, endPoint x: 540, endPoint y: 43, distance: 17.2
click at [542, 41] on strong "Enfield (DIG1) - Amazon Logistics ULEZ (EN3 7PZ)" at bounding box center [583, 41] width 117 height 23
type input "[PERSON_NAME]"
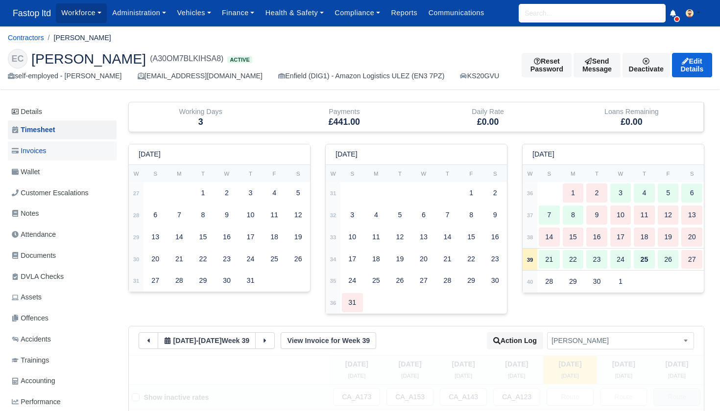
click at [46, 150] on span "Invoices" at bounding box center [29, 150] width 34 height 11
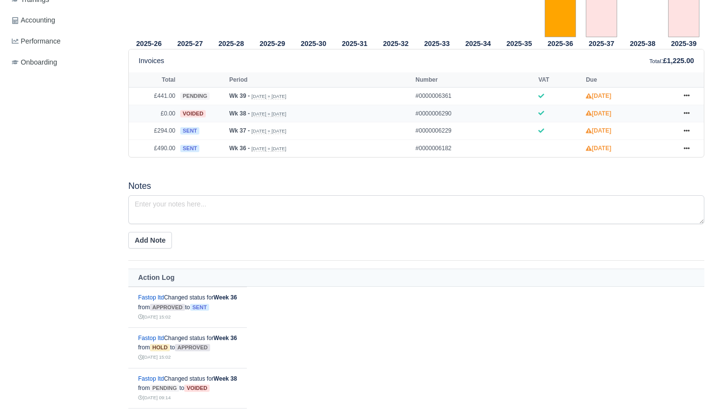
scroll to position [361, 0]
click at [686, 131] on icon at bounding box center [687, 130] width 6 height 2
click at [648, 158] on link "Show Invoice" at bounding box center [649, 148] width 87 height 21
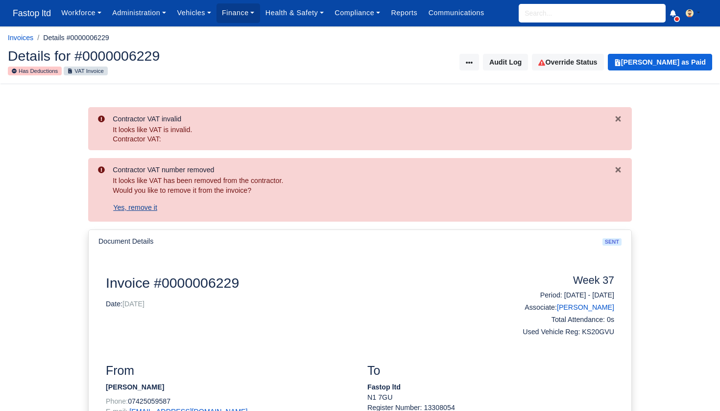
click at [120, 204] on button "Yes, remove it" at bounding box center [135, 207] width 45 height 17
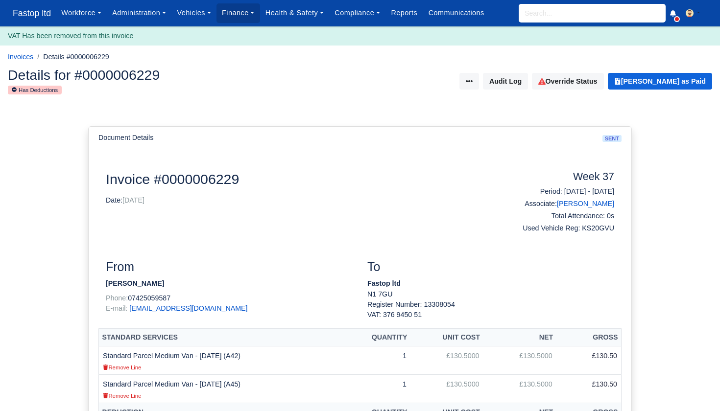
click at [549, 15] on input "search" at bounding box center [592, 13] width 147 height 19
type input "elij"
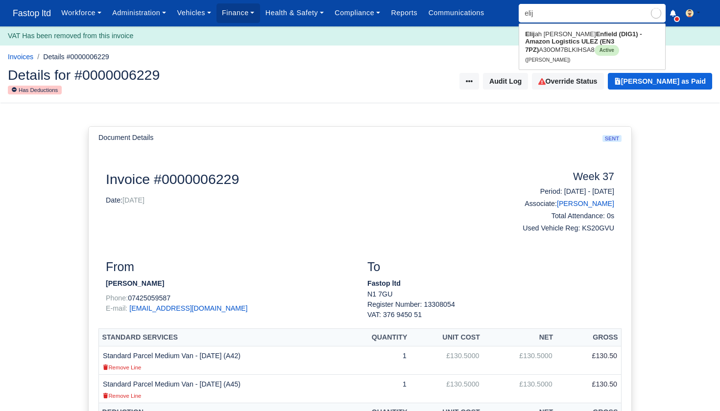
type input "elijah Fabian Carter"
type input "elif"
drag, startPoint x: 549, startPoint y: 15, endPoint x: 543, endPoint y: 45, distance: 30.6
click at [543, 45] on strong "Enfield (DIG1) - Amazon Logistics ULEZ (EN3 7PZ)" at bounding box center [583, 41] width 117 height 23
type input "[PERSON_NAME]"
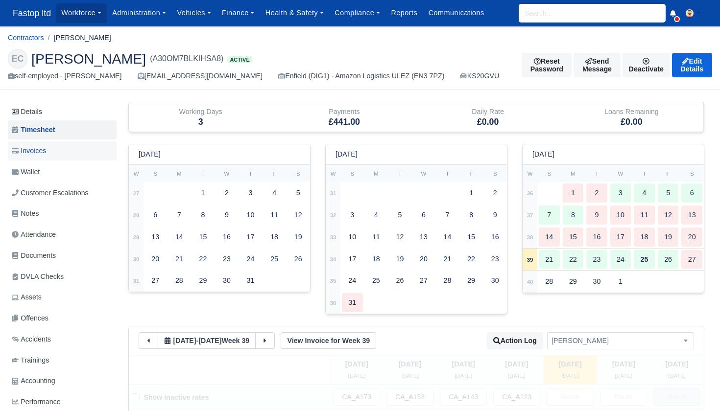
click at [41, 152] on span "Invoices" at bounding box center [29, 150] width 34 height 11
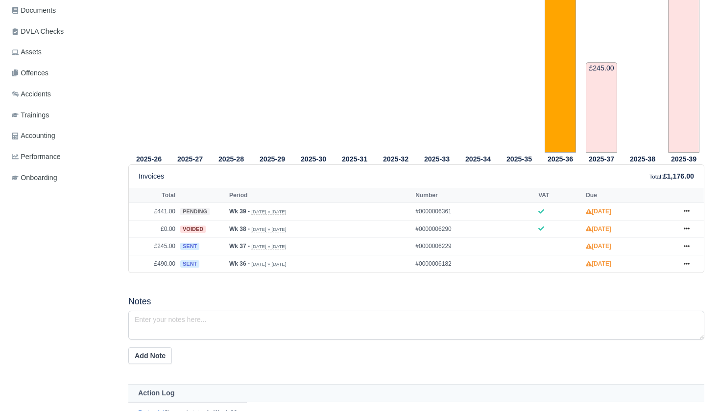
scroll to position [275, 0]
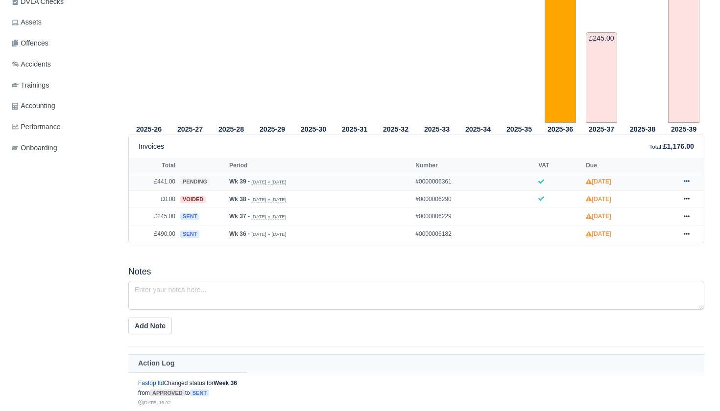
click at [686, 184] on icon at bounding box center [687, 181] width 6 height 6
click at [657, 210] on link "Show Invoice" at bounding box center [649, 199] width 87 height 21
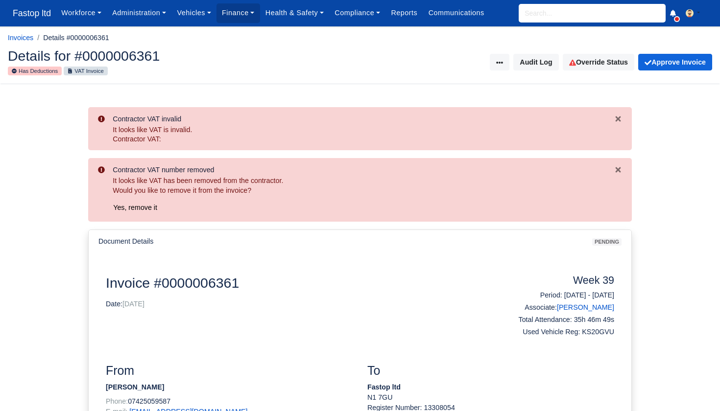
click at [145, 204] on button "Yes, remove it" at bounding box center [135, 207] width 45 height 17
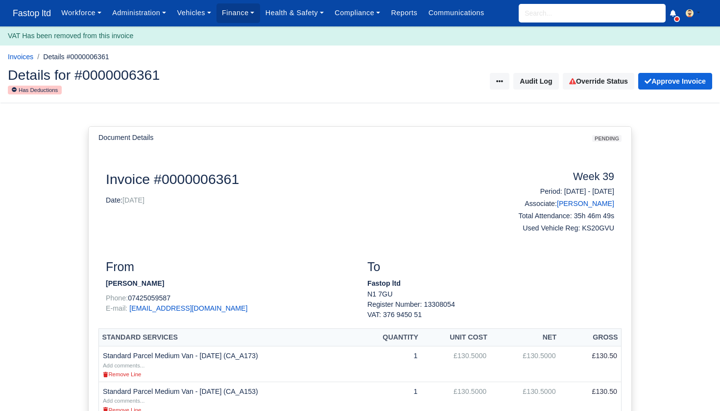
click at [538, 18] on input "search" at bounding box center [592, 13] width 147 height 19
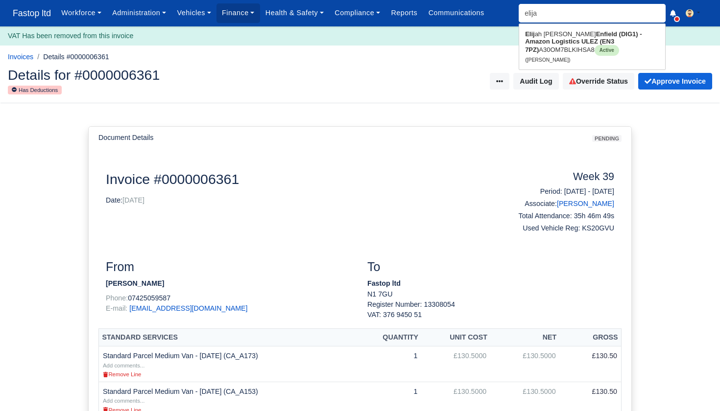
type input "[PERSON_NAME]"
drag, startPoint x: 537, startPoint y: 31, endPoint x: 536, endPoint y: 40, distance: 8.8
click at [536, 40] on strong "Enfield (DIG1) - Amazon Logistics ULEZ (EN3 7PZ)" at bounding box center [588, 41] width 127 height 23
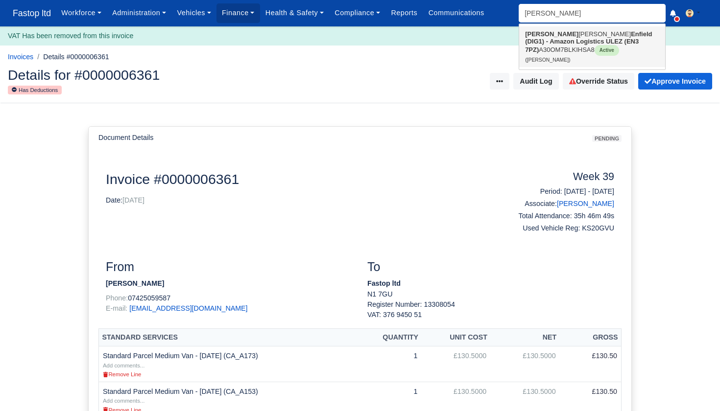
type input "[PERSON_NAME]"
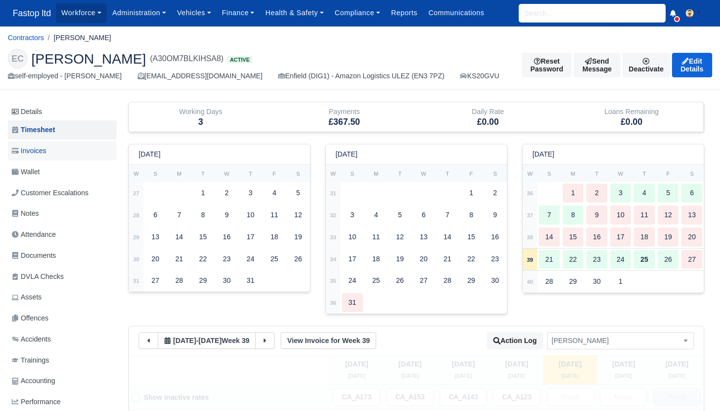
click at [51, 150] on link "Invoices" at bounding box center [62, 151] width 109 height 19
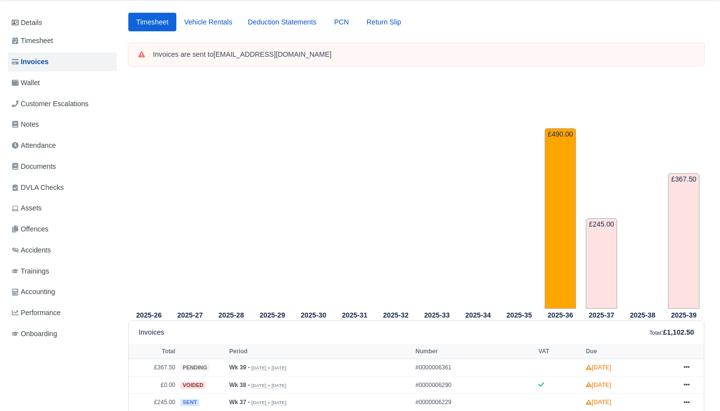
scroll to position [88, 0]
click at [29, 78] on span "Wallet" at bounding box center [26, 83] width 28 height 11
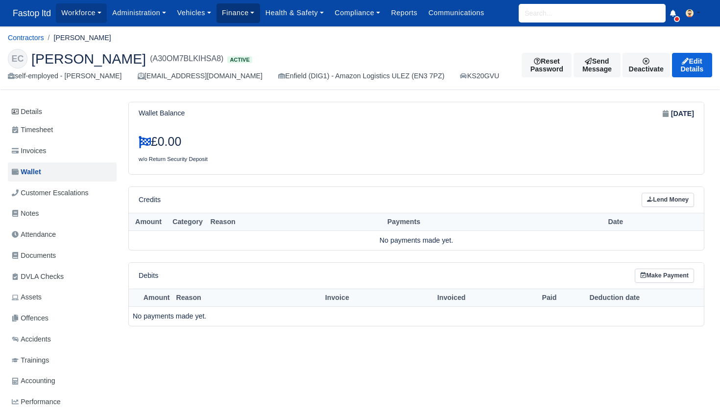
click at [243, 17] on link "Finance" at bounding box center [238, 12] width 44 height 19
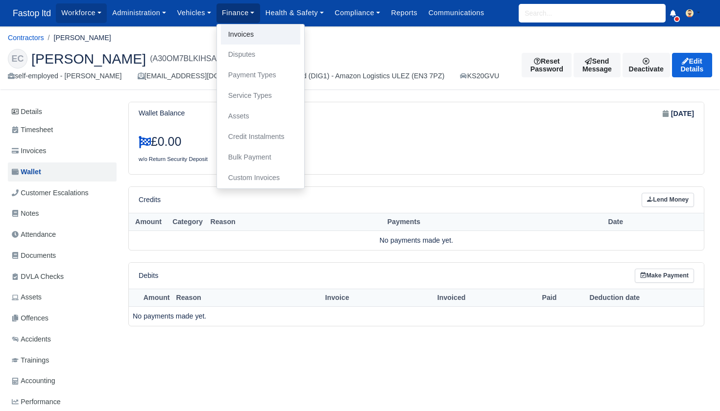
click at [254, 34] on link "Invoices" at bounding box center [260, 34] width 79 height 21
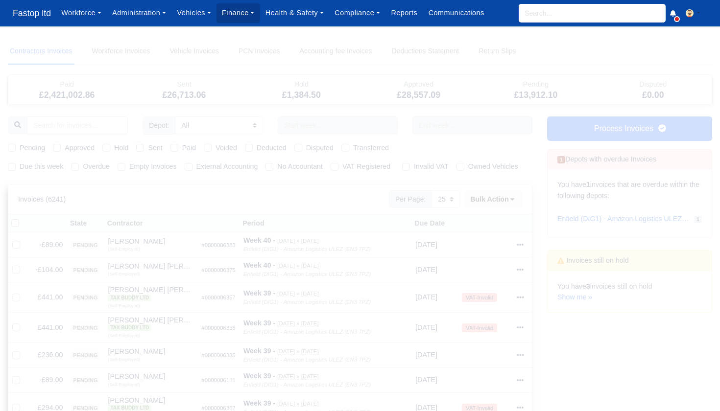
select select "25"
click at [20, 166] on label "Due this week" at bounding box center [42, 166] width 44 height 11
click at [11, 166] on input "Due this week" at bounding box center [12, 165] width 8 height 8
checkbox input "true"
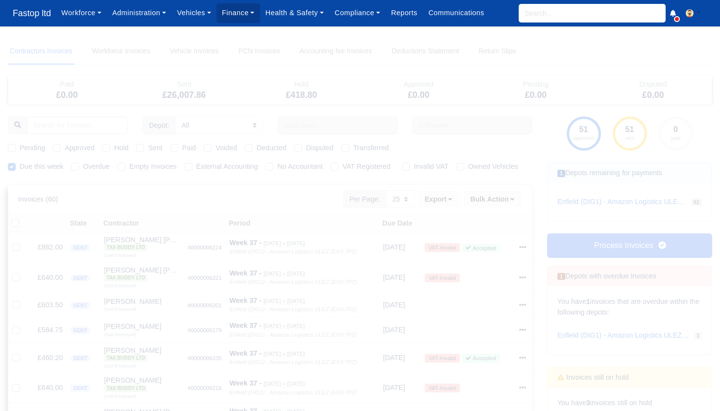
click at [20, 147] on label "Pending" at bounding box center [32, 147] width 25 height 11
click at [13, 147] on input "Pending" at bounding box center [12, 146] width 8 height 8
checkbox input "true"
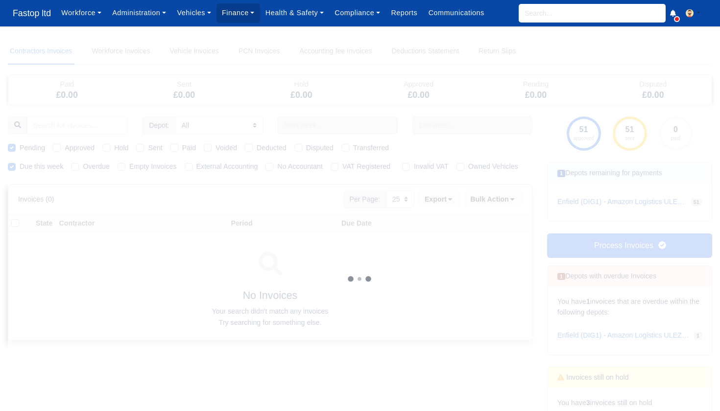
click at [65, 147] on label "Approved" at bounding box center [80, 147] width 30 height 11
click at [58, 147] on input "Approved" at bounding box center [57, 146] width 8 height 8
checkbox input "true"
drag, startPoint x: 143, startPoint y: 146, endPoint x: 168, endPoint y: 160, distance: 28.9
click at [148, 146] on label "Sent" at bounding box center [155, 147] width 14 height 11
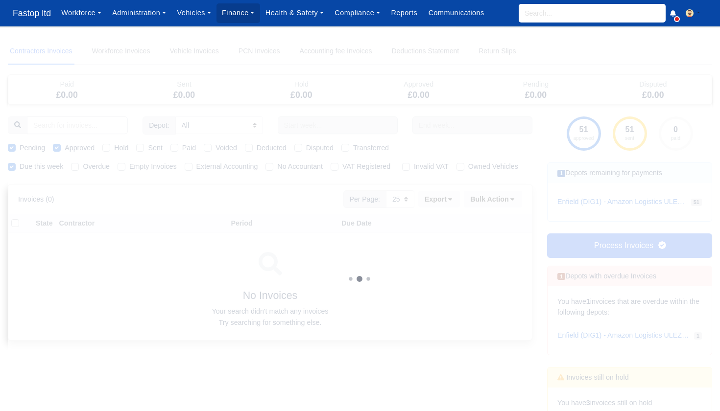
click at [142, 146] on input "Sent" at bounding box center [140, 146] width 8 height 8
checkbox input "true"
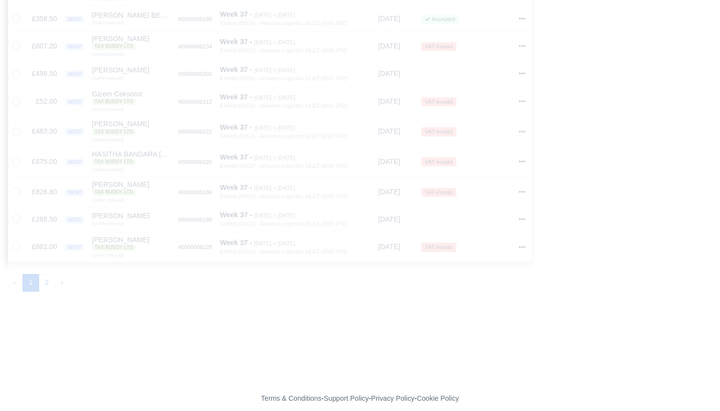
scroll to position [673, 0]
click at [46, 276] on button "2" at bounding box center [47, 284] width 17 height 18
click at [34, 280] on button "1" at bounding box center [31, 285] width 17 height 18
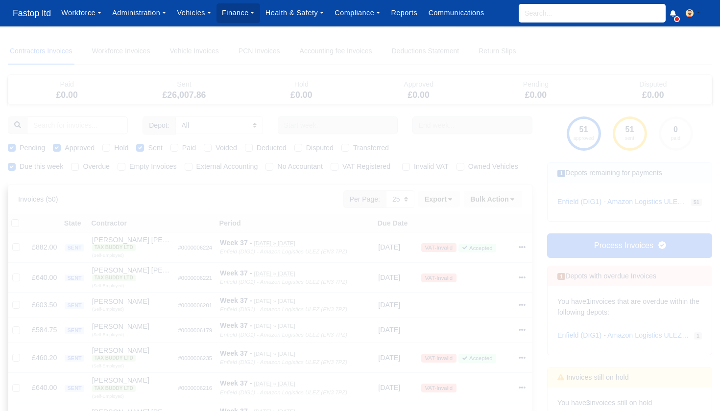
click at [196, 167] on label "External Accounting" at bounding box center [227, 166] width 62 height 11
click at [191, 167] on input "External Accounting" at bounding box center [189, 165] width 8 height 8
checkbox input "true"
click at [441, 208] on button "Export" at bounding box center [439, 199] width 42 height 17
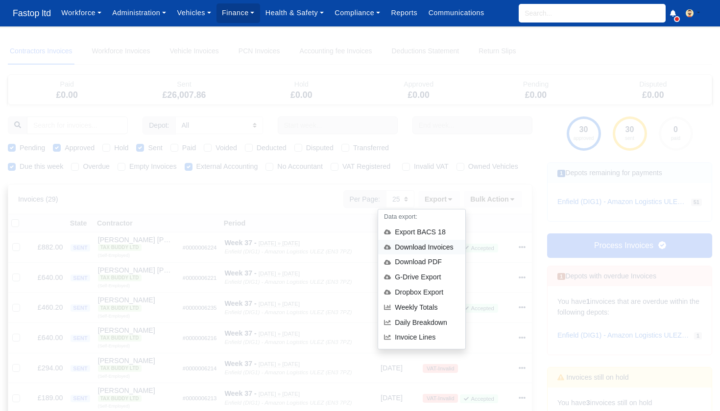
click at [426, 255] on div "Download Invoices" at bounding box center [421, 247] width 87 height 15
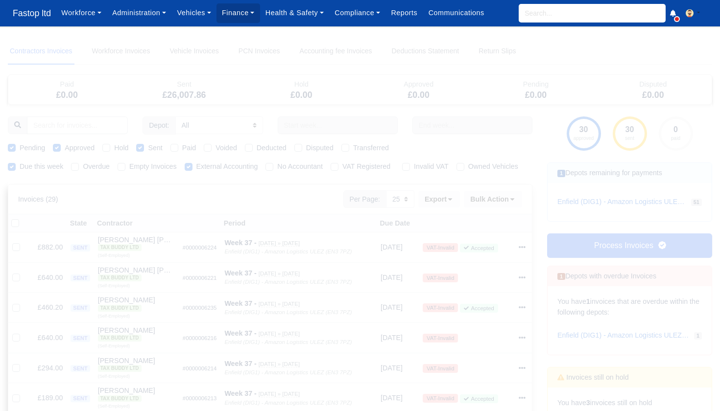
scroll to position [4, 0]
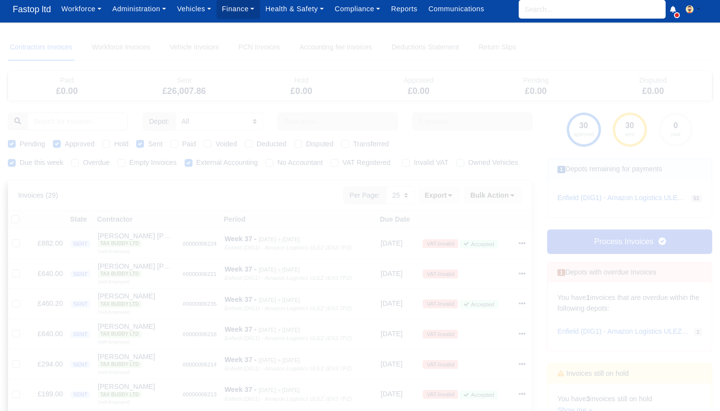
click at [608, 235] on link "Process Invoices" at bounding box center [629, 242] width 165 height 24
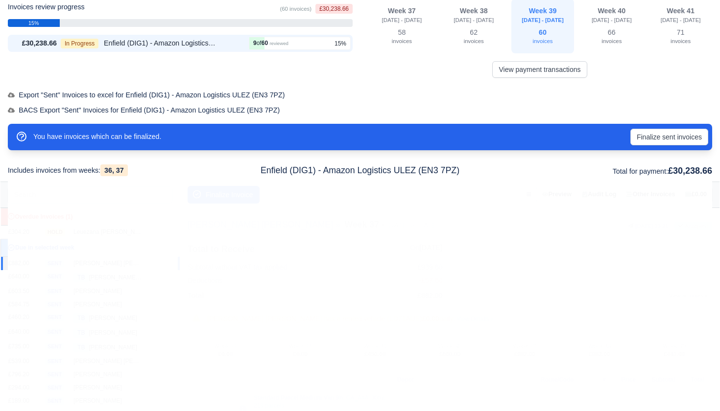
scroll to position [40, 0]
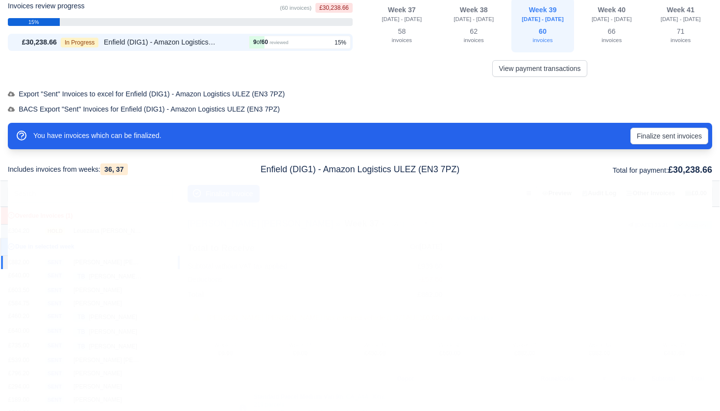
click at [94, 231] on div "Leuezana Haile Selassie" at bounding box center [107, 231] width 69 height 8
click at [217, 193] on button "Finalize Invoice" at bounding box center [224, 194] width 72 height 18
click at [679, 134] on button "Finalize sent invoices" at bounding box center [669, 136] width 78 height 17
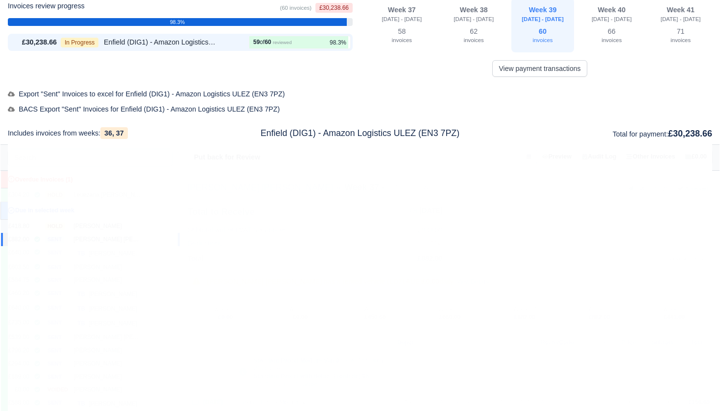
click at [111, 223] on div "Yordan Hristov Kenderov" at bounding box center [107, 226] width 69 height 8
click at [223, 153] on button "Finalize Invoice" at bounding box center [224, 158] width 72 height 18
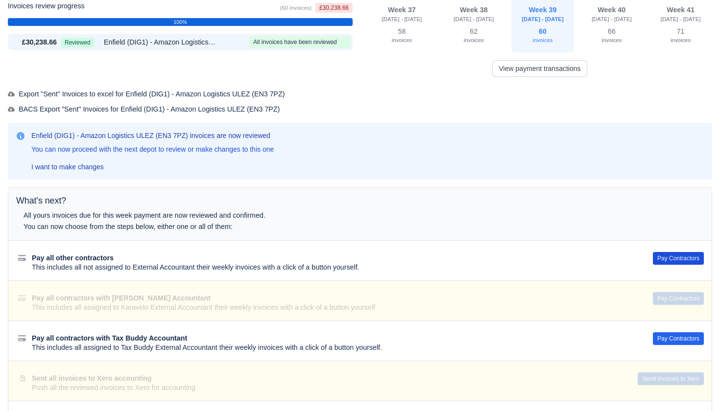
click at [668, 255] on button "Pay Contractors" at bounding box center [678, 258] width 51 height 13
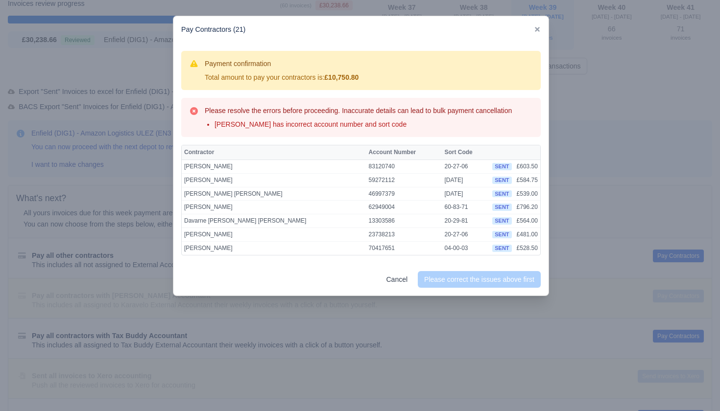
scroll to position [0, 0]
click at [535, 29] on icon at bounding box center [537, 29] width 7 height 7
